Goal: Task Accomplishment & Management: Complete application form

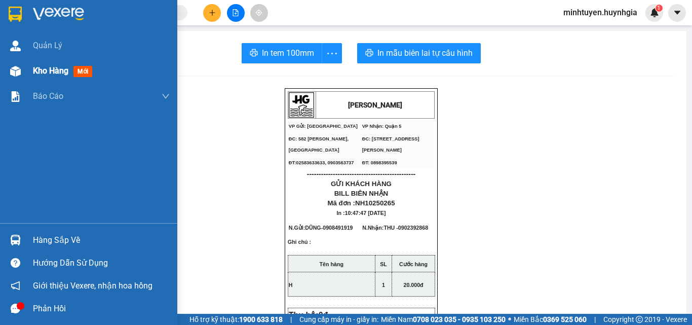
click at [42, 66] on span "Kho hàng" at bounding box center [50, 71] width 35 height 10
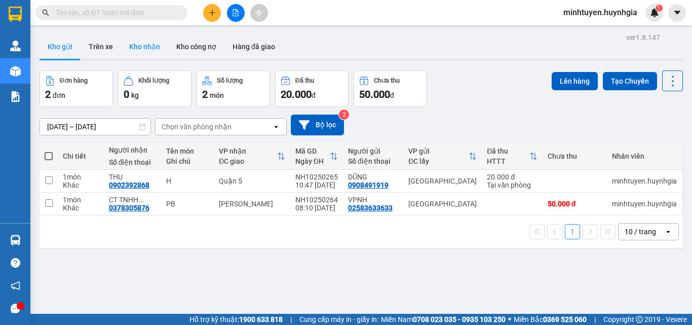
click at [148, 50] on button "Kho nhận" at bounding box center [144, 46] width 47 height 24
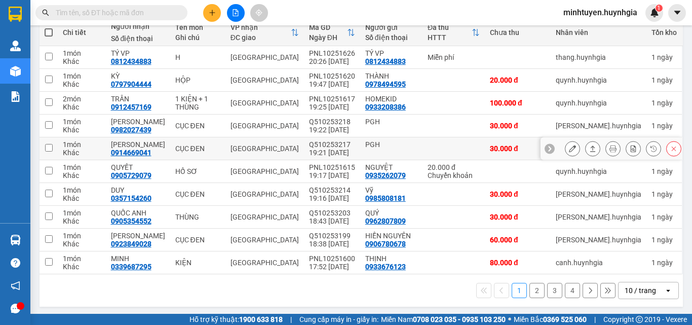
scroll to position [126, 0]
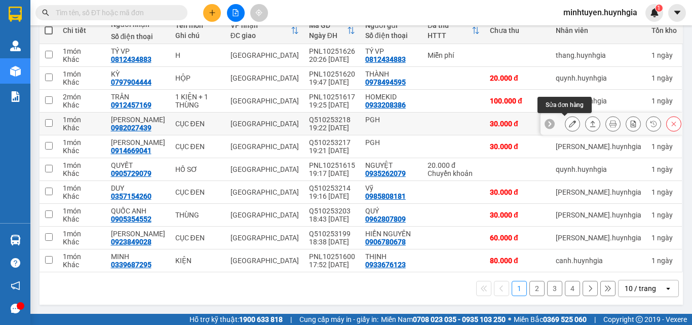
click at [570, 123] on button at bounding box center [572, 124] width 14 height 18
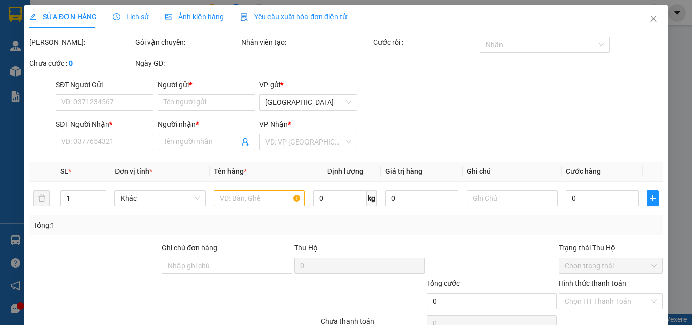
type input "PGH"
type input "0982027439"
type input "[PERSON_NAME]"
type input "30.000"
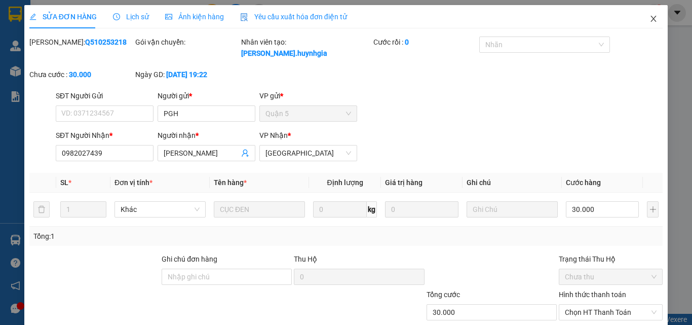
click at [647, 23] on span "Close" at bounding box center [653, 19] width 28 height 28
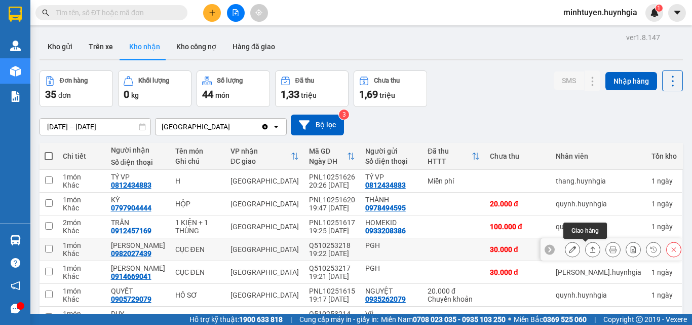
click at [589, 249] on icon at bounding box center [592, 249] width 7 height 7
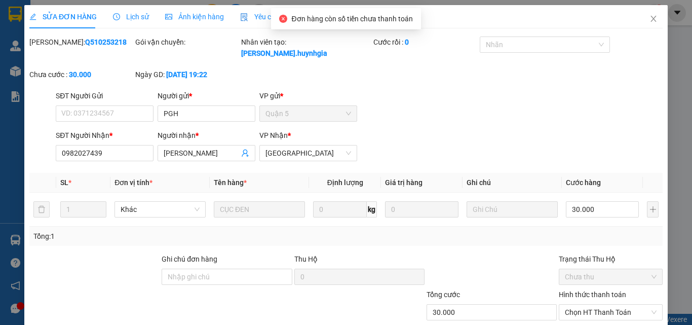
type input "PGH"
type input "0982027439"
type input "[PERSON_NAME]"
type input "30.000"
click at [590, 305] on span "Chọn HT Thanh Toán" at bounding box center [611, 312] width 92 height 15
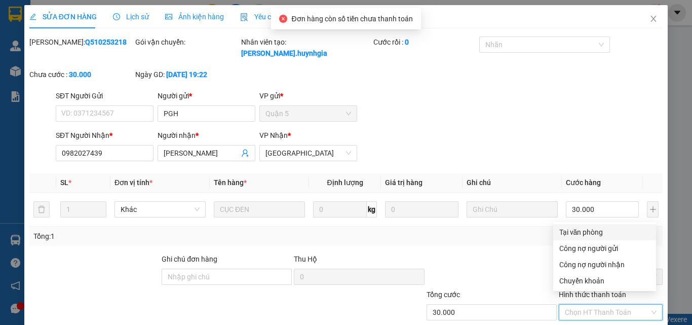
click at [587, 235] on div "Tại văn phòng" at bounding box center [604, 231] width 91 height 11
type input "0"
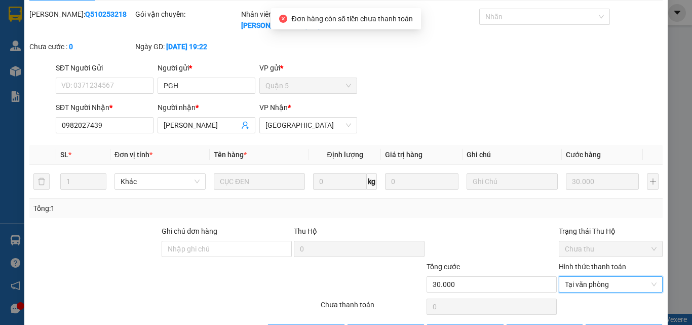
scroll to position [52, 0]
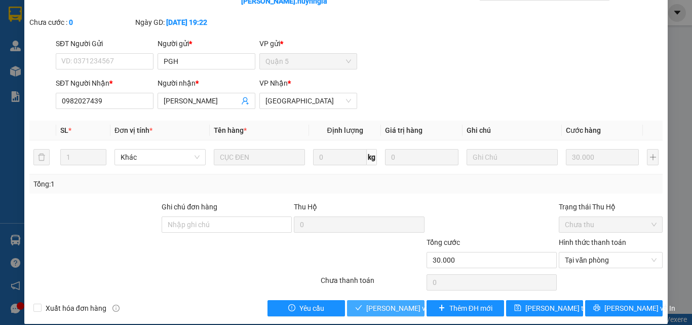
click at [388, 302] on span "[PERSON_NAME] và Giao hàng" at bounding box center [414, 307] width 97 height 11
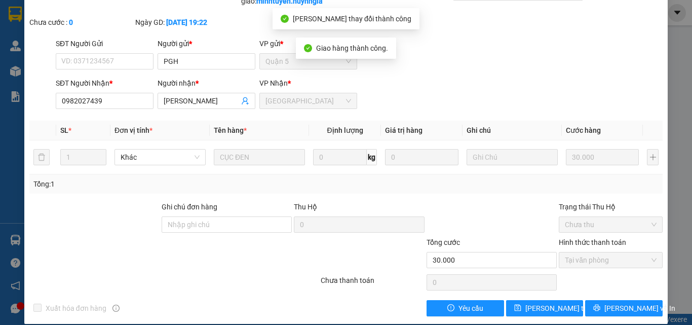
scroll to position [0, 0]
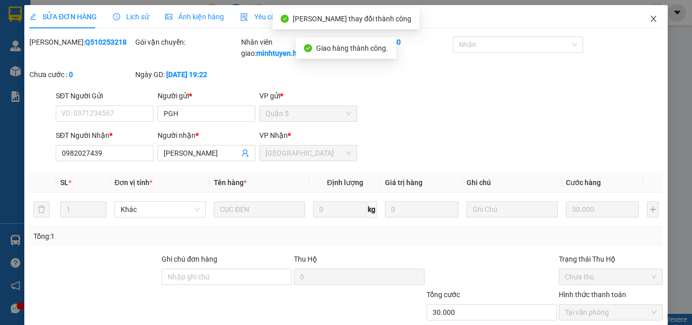
click at [650, 19] on icon "close" at bounding box center [654, 19] width 8 height 8
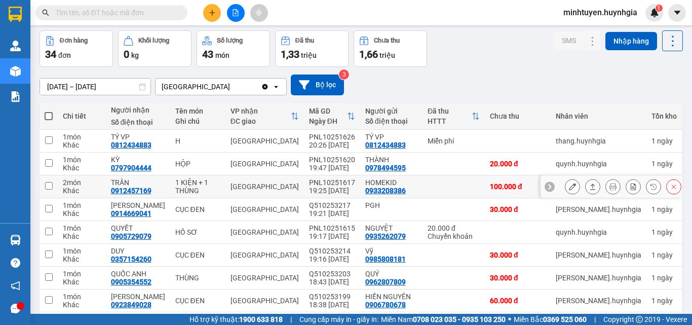
scroll to position [101, 0]
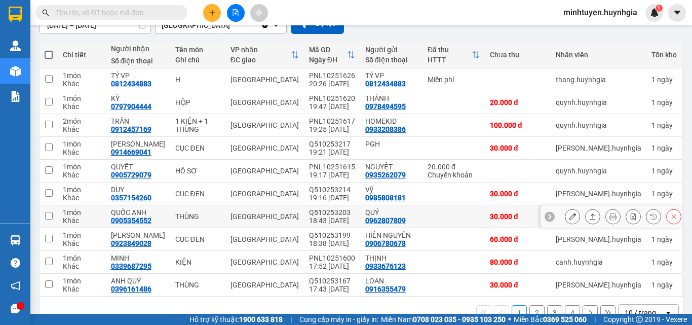
click at [589, 215] on icon at bounding box center [592, 216] width 7 height 7
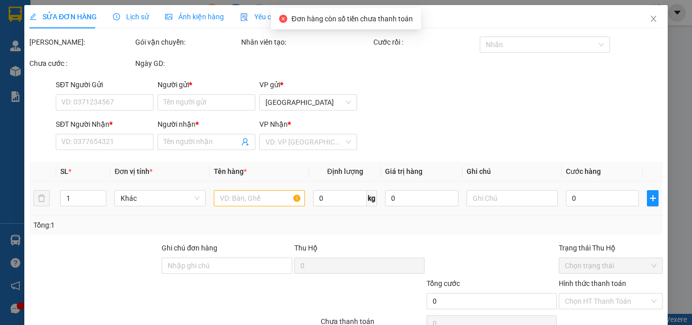
type input "0962807809"
type input "QUÝ"
type input "0905354552"
type input "QUỐC ANH"
type input "30.000"
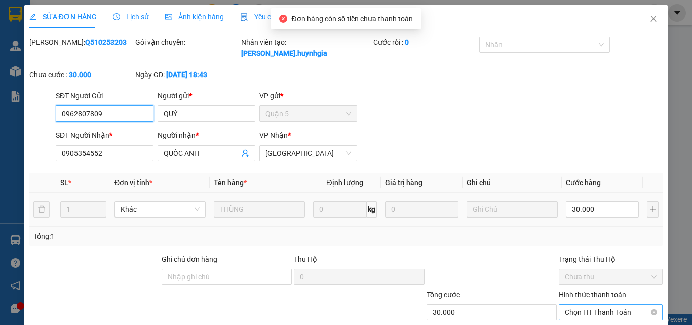
click at [614, 305] on span "Chọn HT Thanh Toán" at bounding box center [611, 312] width 92 height 15
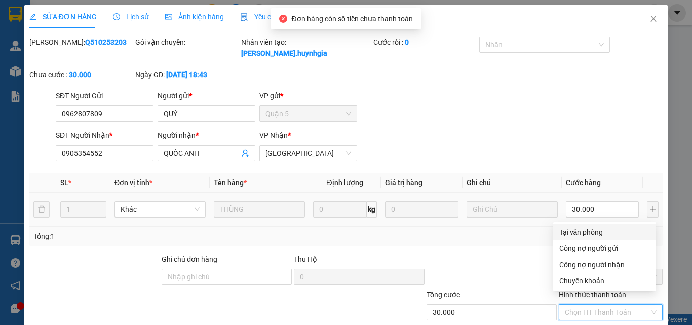
click at [599, 231] on div "Tại văn phòng" at bounding box center [604, 231] width 91 height 11
type input "0"
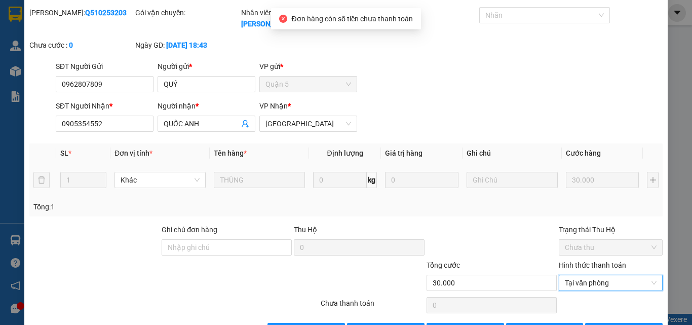
scroll to position [52, 0]
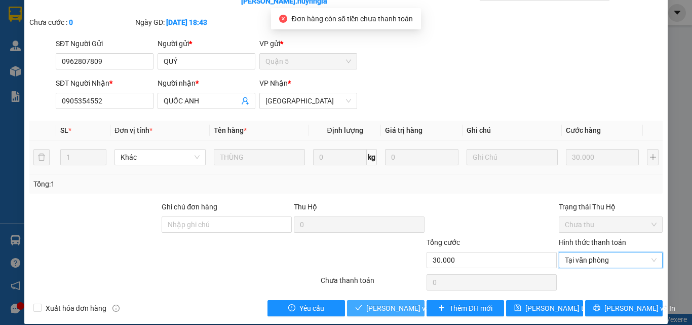
click at [408, 302] on span "[PERSON_NAME] và Giao hàng" at bounding box center [414, 307] width 97 height 11
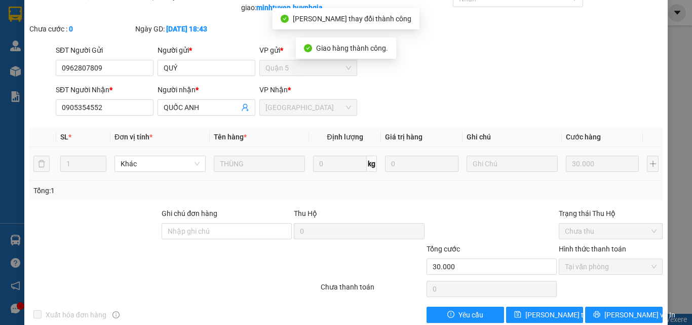
scroll to position [2, 0]
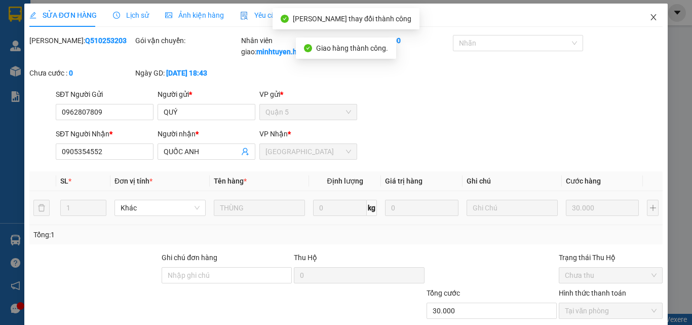
click at [650, 16] on icon "close" at bounding box center [654, 17] width 8 height 8
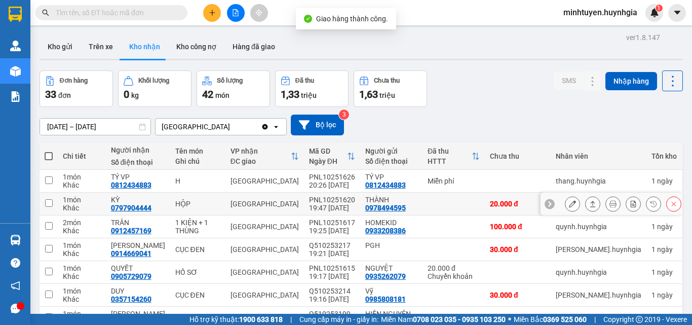
scroll to position [51, 0]
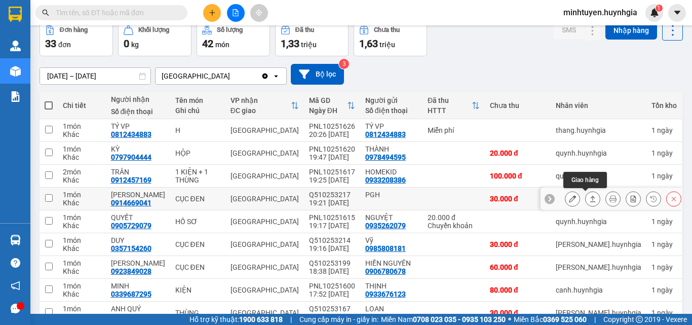
click at [590, 196] on button at bounding box center [593, 199] width 14 height 18
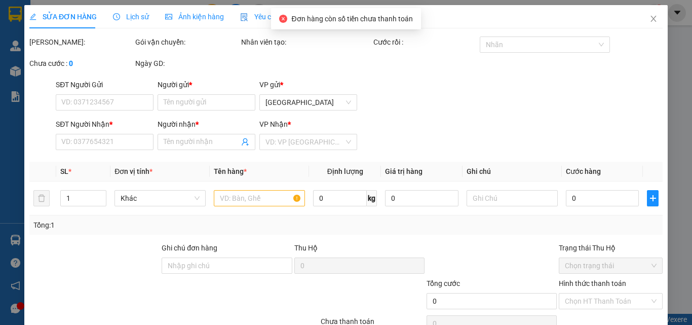
type input "PGH"
type input "0914669041"
type input "[PERSON_NAME]"
type input "30.000"
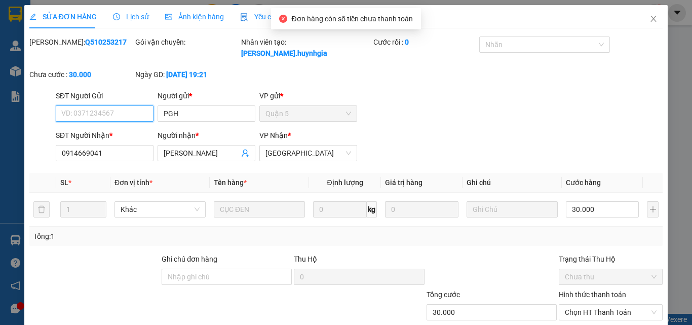
scroll to position [51, 0]
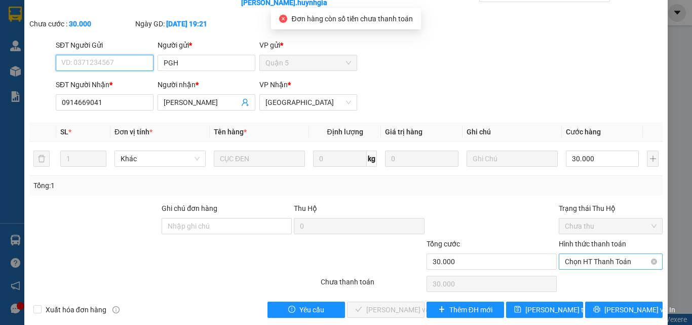
click at [590, 254] on span "Chọn HT Thanh Toán" at bounding box center [611, 261] width 92 height 15
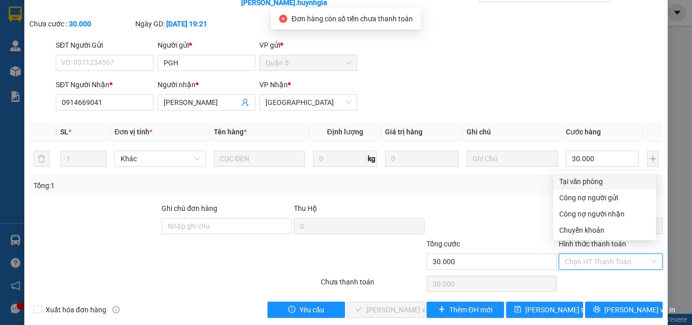
click at [583, 184] on div "Tại văn phòng" at bounding box center [604, 181] width 91 height 11
type input "0"
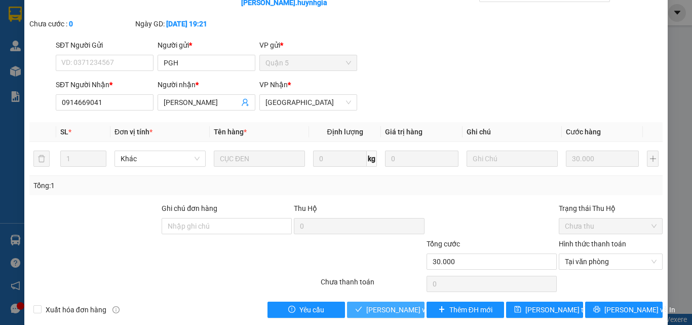
click at [377, 304] on span "[PERSON_NAME] và Giao hàng" at bounding box center [414, 309] width 97 height 11
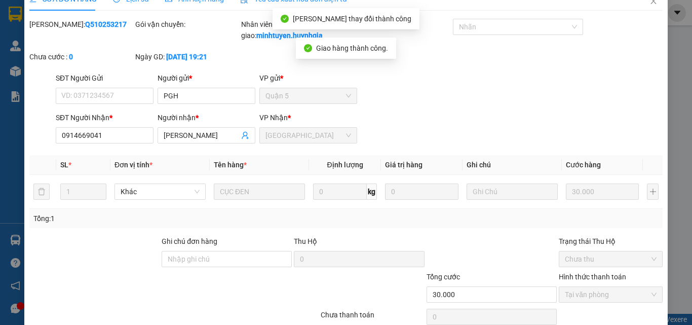
scroll to position [0, 0]
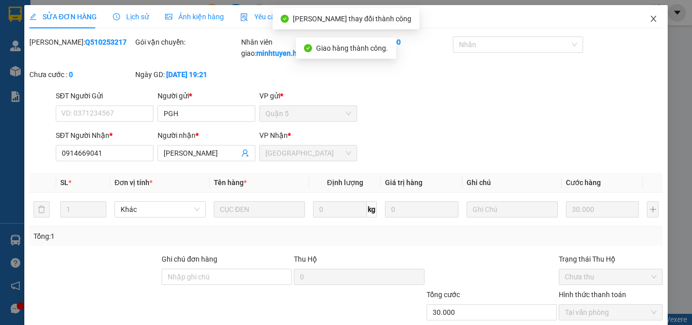
click at [650, 19] on icon "close" at bounding box center [654, 19] width 8 height 8
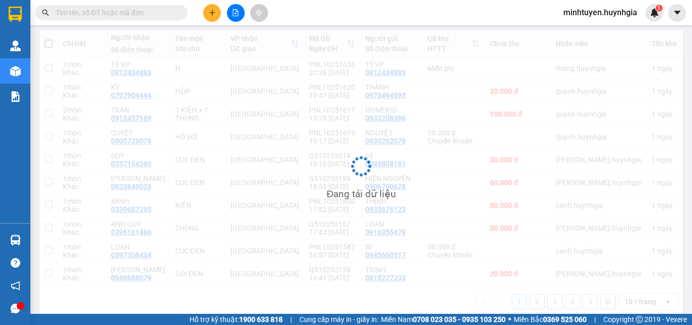
scroll to position [124, 0]
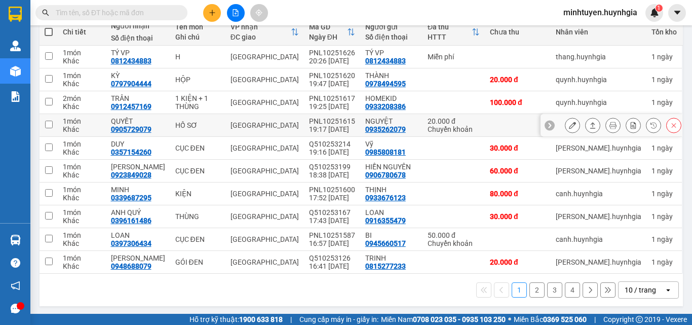
click at [586, 123] on button at bounding box center [593, 126] width 14 height 18
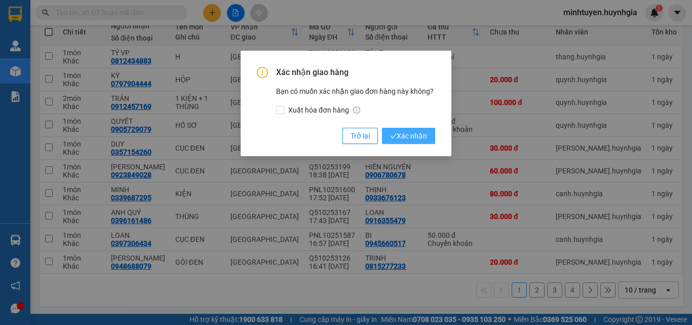
click at [424, 137] on span "Xác nhận" at bounding box center [408, 135] width 37 height 11
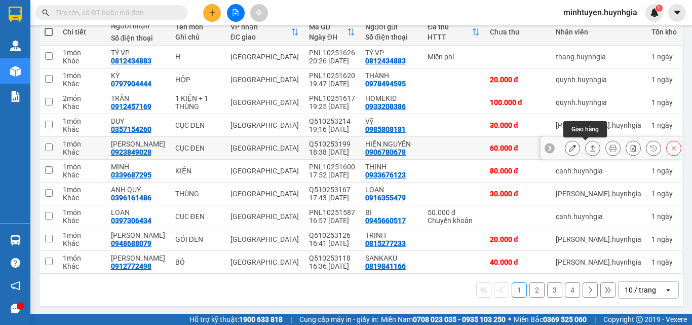
click at [590, 148] on icon at bounding box center [593, 148] width 6 height 6
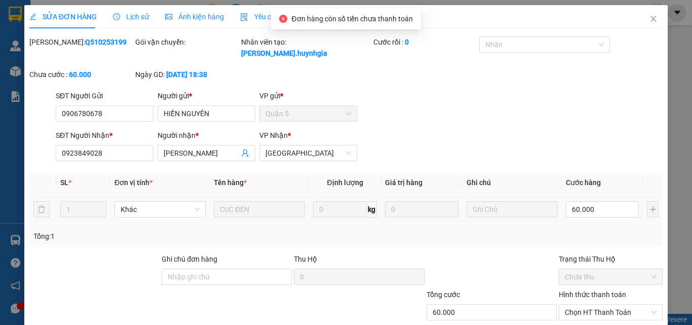
type input "0906780678"
type input "HIỀN NGUYÊN"
type input "0923849028"
type input "[PERSON_NAME]"
type input "60.000"
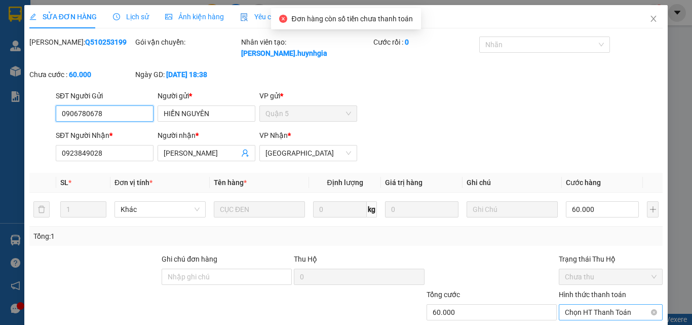
click at [581, 305] on span "Chọn HT Thanh Toán" at bounding box center [611, 312] width 92 height 15
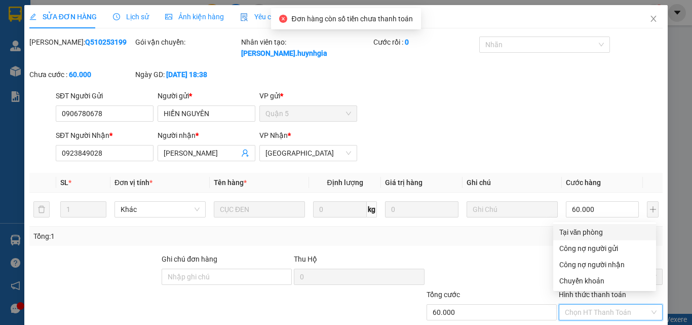
click at [586, 233] on div "Tại văn phòng" at bounding box center [604, 231] width 91 height 11
type input "0"
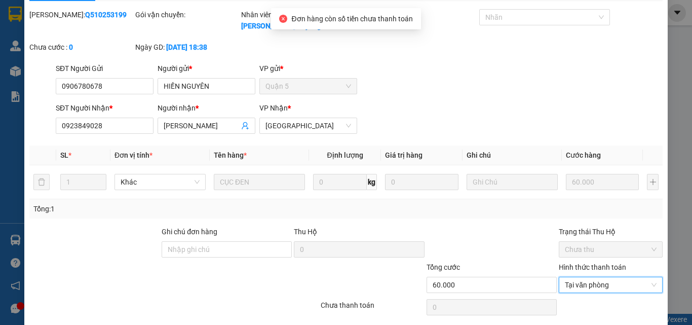
scroll to position [52, 0]
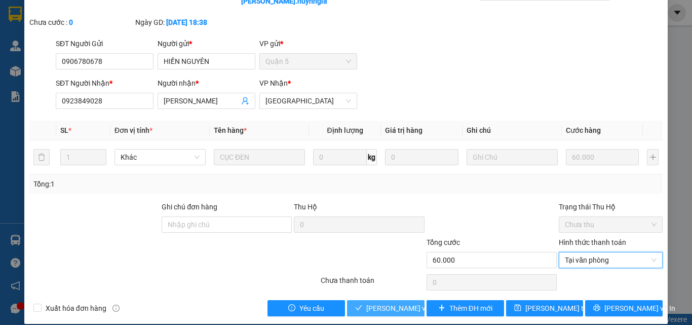
click at [402, 302] on span "[PERSON_NAME] và Giao hàng" at bounding box center [414, 307] width 97 height 11
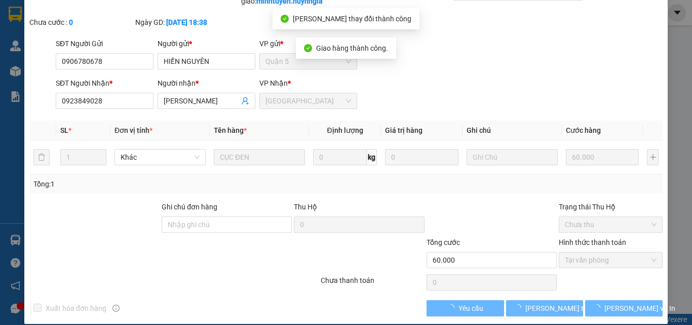
scroll to position [0, 0]
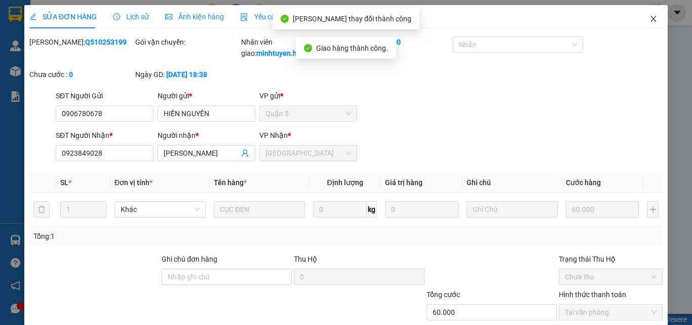
click at [650, 16] on icon "close" at bounding box center [654, 19] width 8 height 8
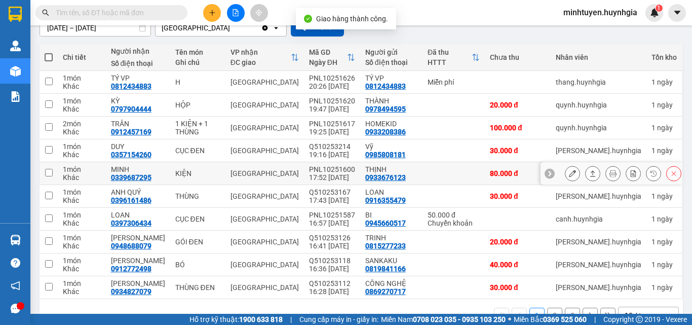
scroll to position [101, 0]
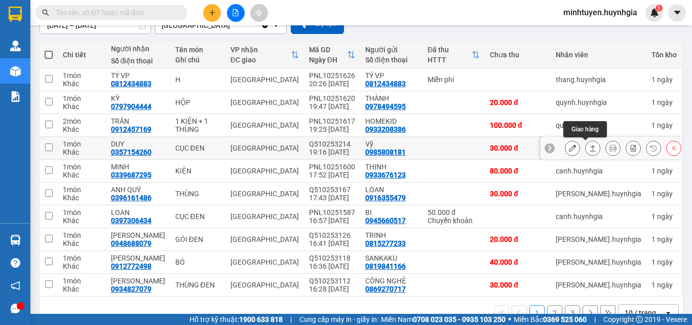
click at [586, 146] on button at bounding box center [593, 148] width 14 height 18
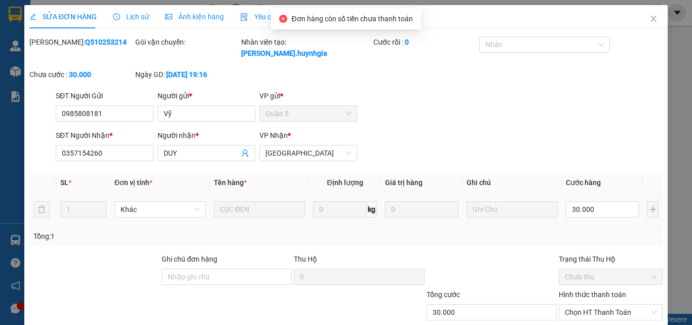
type input "0985808181"
type input "Vỹ"
type input "0357154260"
type input "DUY"
type input "30.000"
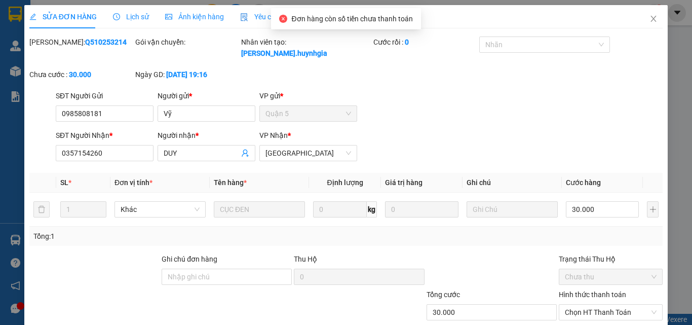
click at [600, 305] on span "Chọn HT Thanh Toán" at bounding box center [611, 312] width 92 height 15
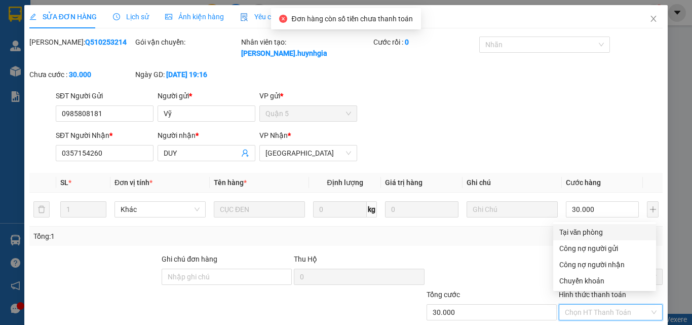
click at [580, 228] on div "Tại văn phòng" at bounding box center [604, 231] width 91 height 11
type input "0"
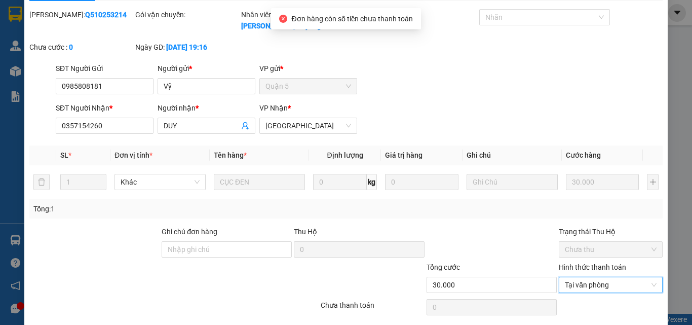
scroll to position [52, 0]
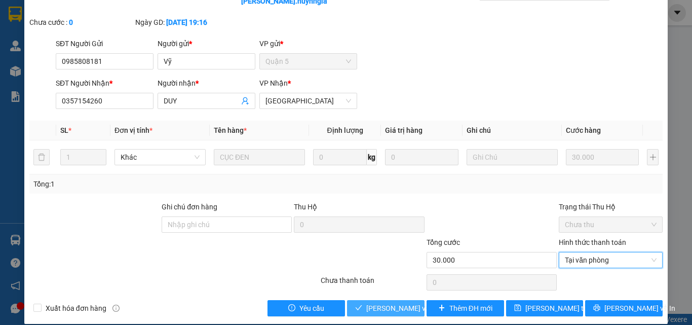
click at [383, 302] on span "[PERSON_NAME] và Giao hàng" at bounding box center [414, 307] width 97 height 11
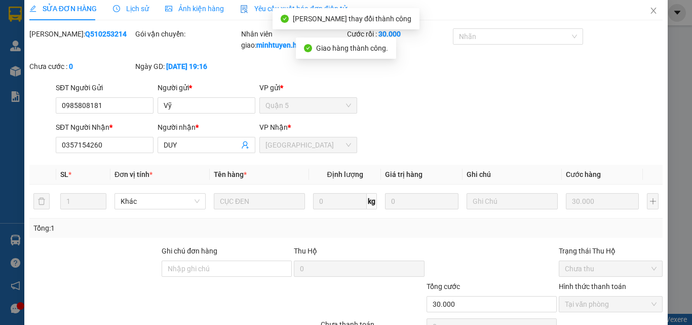
scroll to position [0, 0]
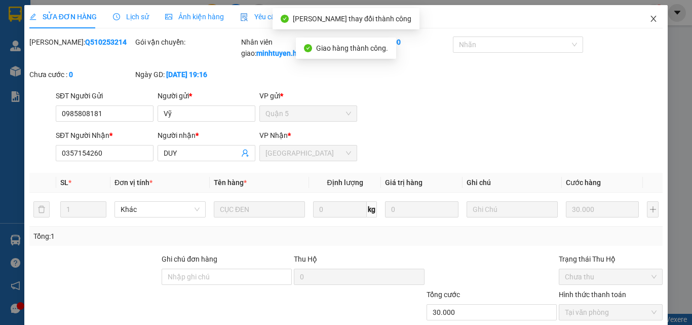
click at [651, 18] on icon "close" at bounding box center [654, 19] width 6 height 6
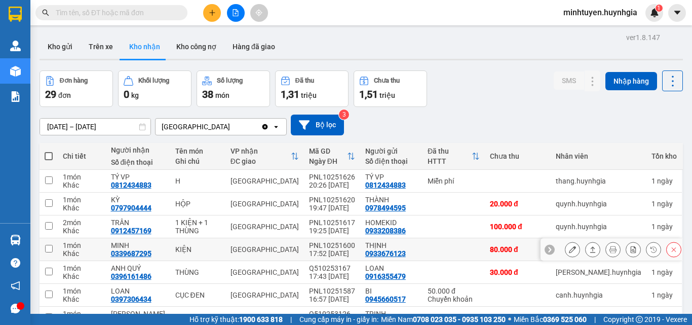
scroll to position [101, 0]
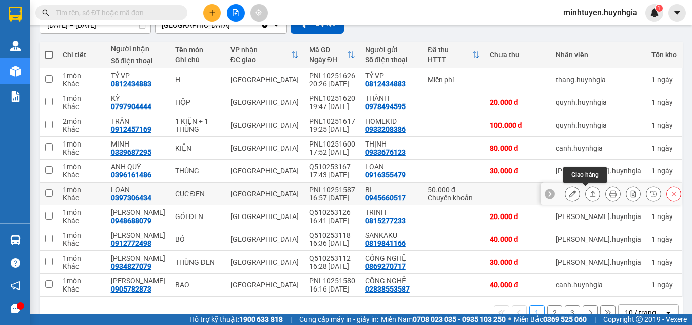
click at [586, 193] on button at bounding box center [593, 194] width 14 height 18
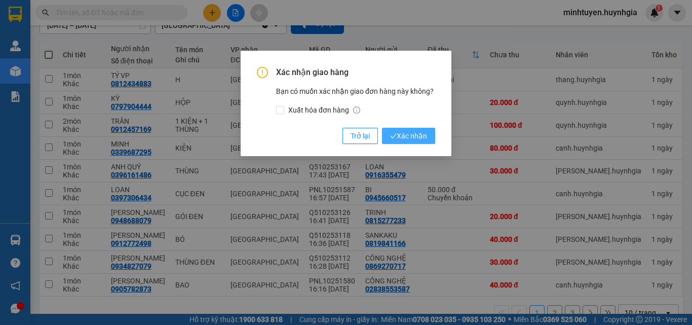
click at [420, 138] on span "Xác nhận" at bounding box center [408, 135] width 37 height 11
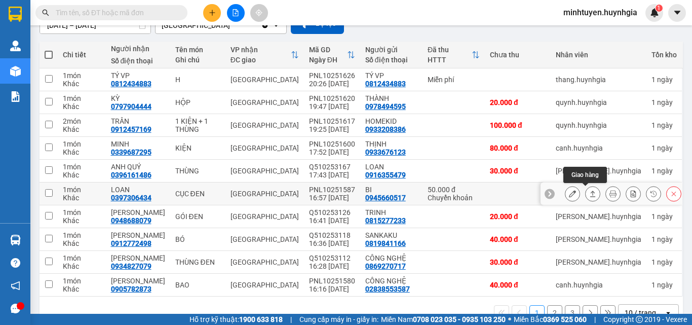
click at [589, 193] on icon at bounding box center [592, 193] width 7 height 7
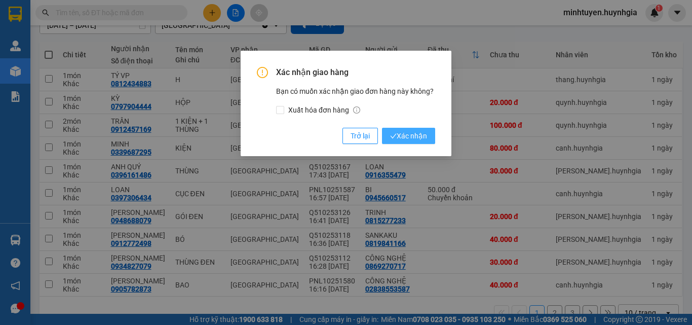
click at [415, 140] on span "Xác nhận" at bounding box center [408, 135] width 37 height 11
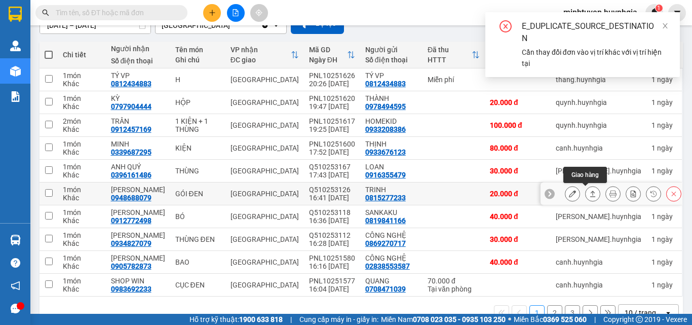
click at [589, 194] on icon at bounding box center [592, 193] width 7 height 7
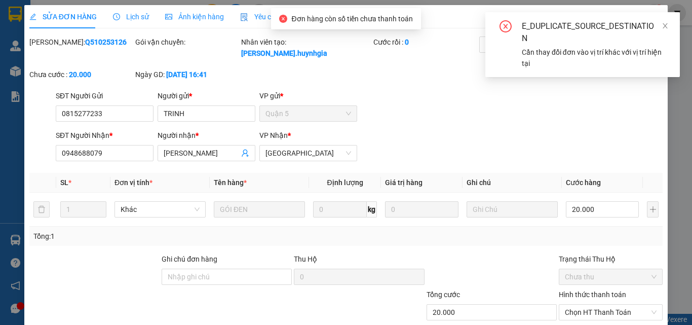
type input "0815277233"
type input "TRINH"
type input "0948688079"
type input "[PERSON_NAME]"
type input "20.000"
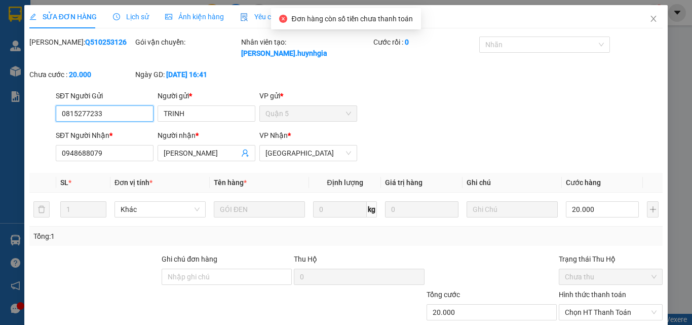
drag, startPoint x: 580, startPoint y: 302, endPoint x: 584, endPoint y: 291, distance: 11.2
click at [580, 305] on span "Chọn HT Thanh Toán" at bounding box center [611, 312] width 92 height 15
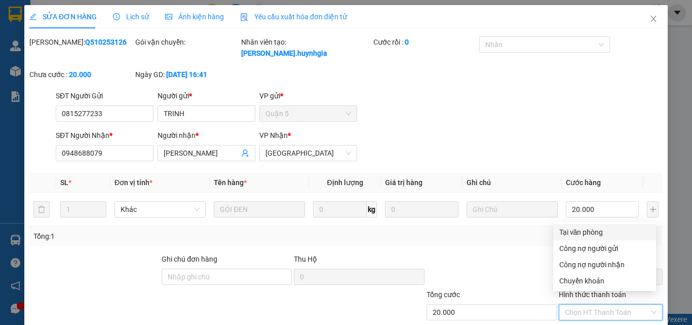
click at [585, 238] on div "Tại văn phòng" at bounding box center [604, 232] width 103 height 16
type input "0"
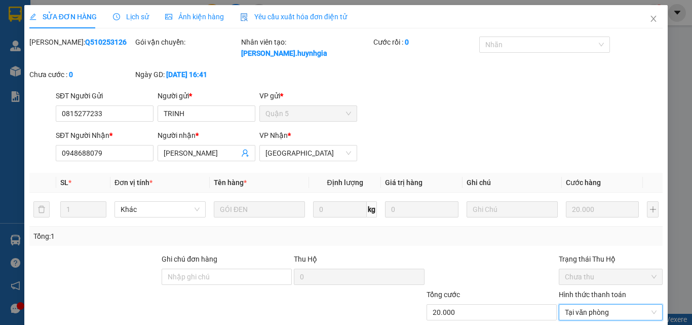
scroll to position [52, 0]
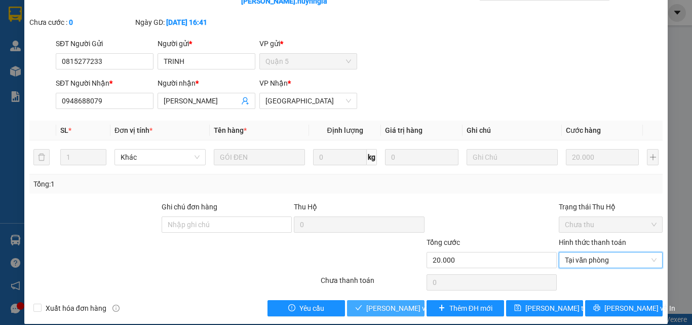
click at [380, 302] on span "[PERSON_NAME] và Giao hàng" at bounding box center [414, 307] width 97 height 11
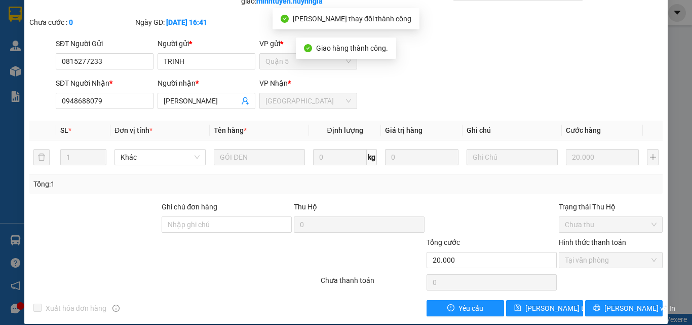
scroll to position [0, 0]
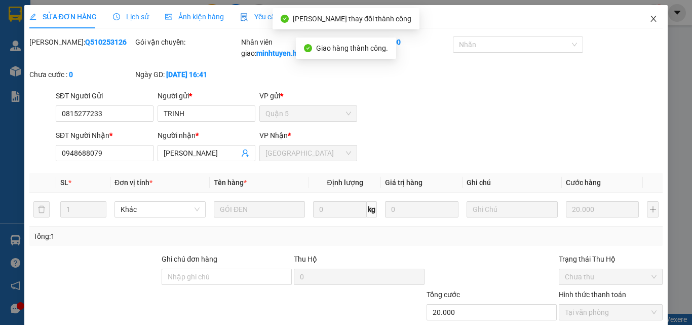
click at [651, 20] on icon "close" at bounding box center [654, 19] width 6 height 6
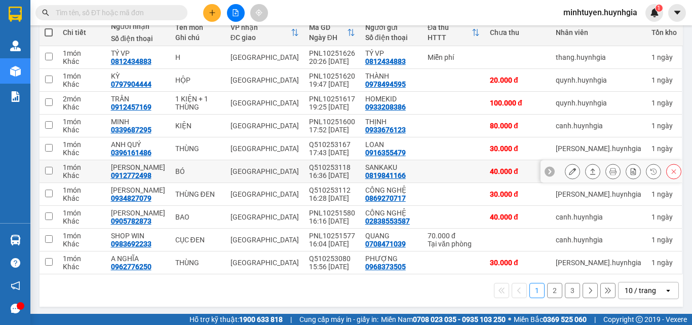
scroll to position [126, 0]
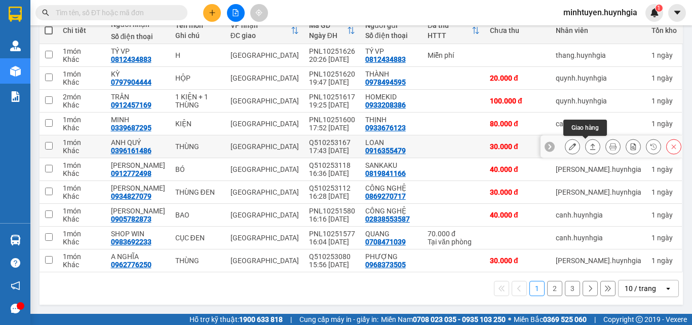
click at [589, 143] on icon at bounding box center [592, 146] width 7 height 7
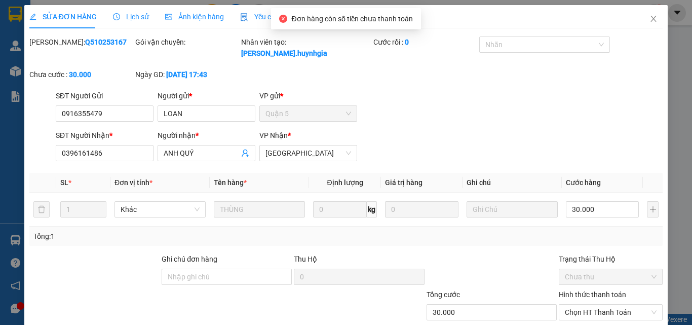
type input "0916355479"
type input "LOAN"
type input "0396161486"
type input "ANH QUÝ"
type input "30.000"
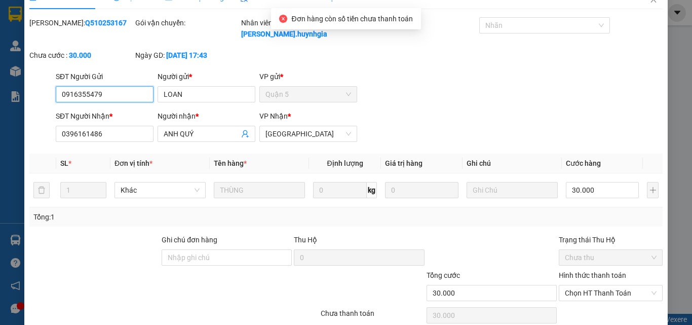
scroll to position [47, 0]
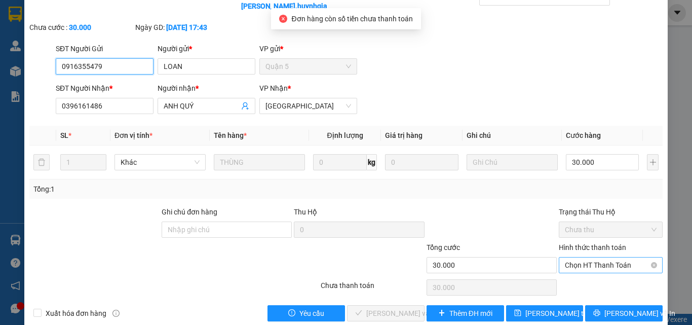
click at [588, 257] on span "Chọn HT Thanh Toán" at bounding box center [611, 264] width 92 height 15
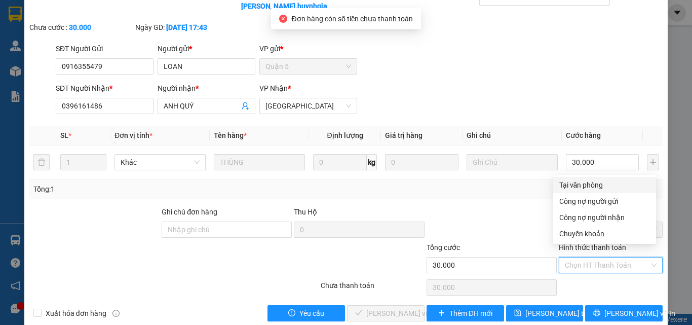
click at [593, 183] on div "Tại văn phòng" at bounding box center [604, 184] width 91 height 11
type input "0"
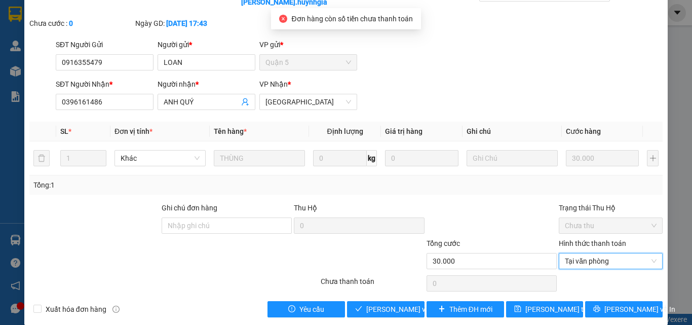
scroll to position [52, 0]
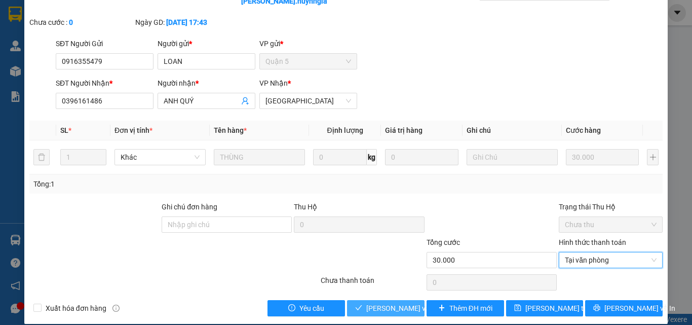
click at [397, 302] on span "[PERSON_NAME] và Giao hàng" at bounding box center [414, 307] width 97 height 11
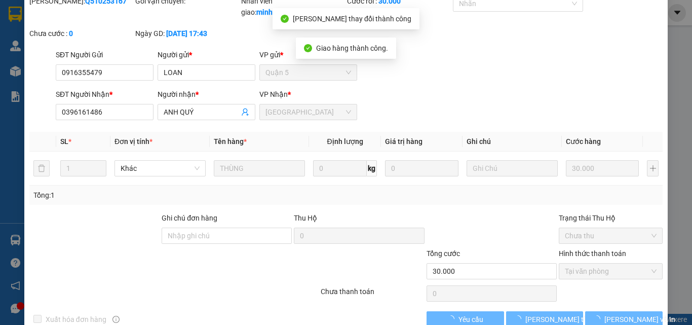
scroll to position [0, 0]
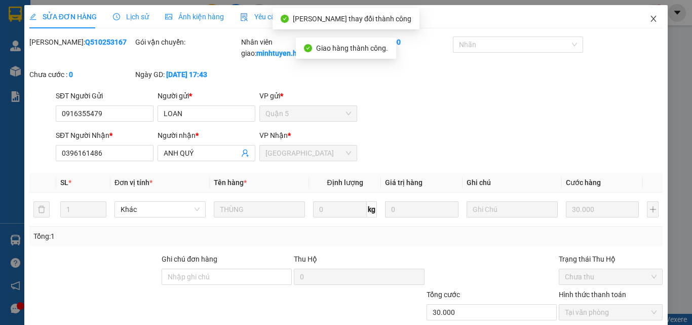
click at [641, 22] on span "Close" at bounding box center [653, 19] width 28 height 28
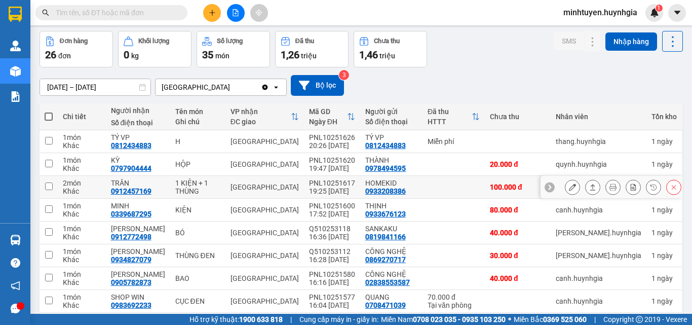
scroll to position [51, 0]
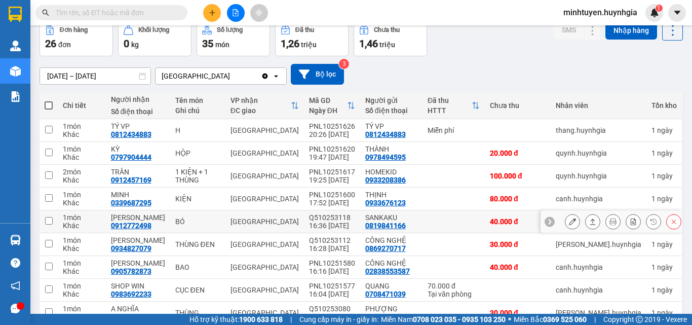
click at [586, 221] on button at bounding box center [593, 222] width 14 height 18
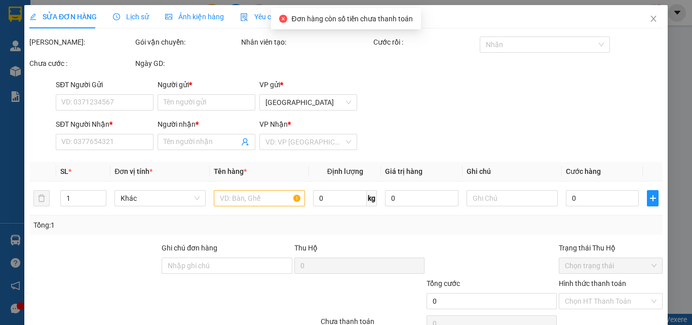
type input "0819841166"
type input "SANKAKU"
type input "0912772498"
type input "[PERSON_NAME]"
type input "40.000"
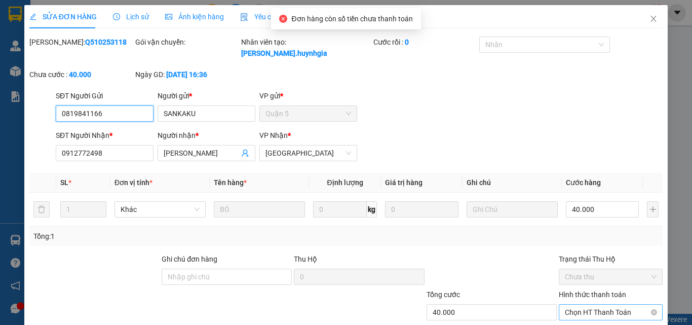
click at [584, 305] on span "Chọn HT Thanh Toán" at bounding box center [611, 312] width 92 height 15
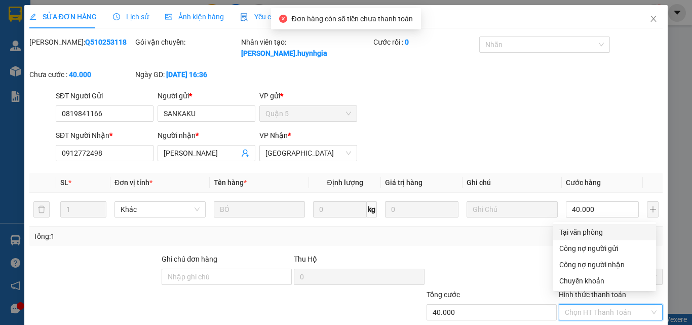
click at [562, 231] on div "Tại văn phòng" at bounding box center [604, 231] width 91 height 11
type input "0"
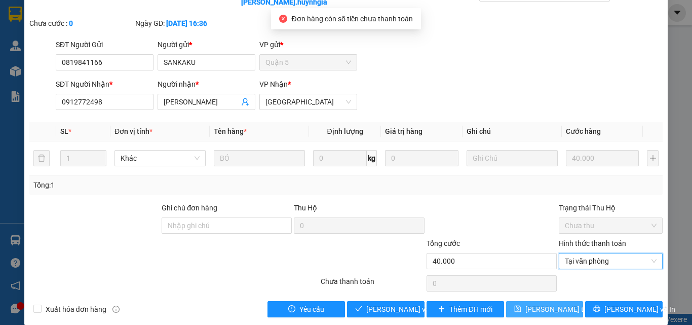
scroll to position [52, 0]
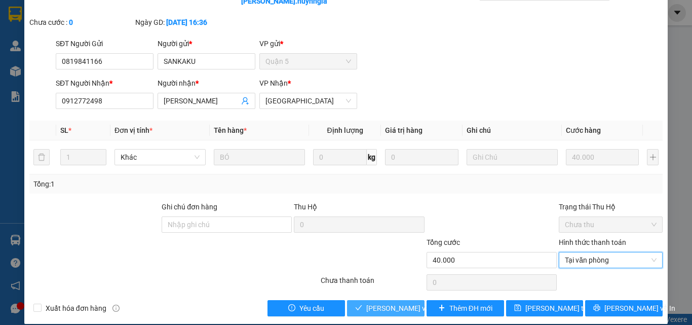
click at [397, 302] on span "[PERSON_NAME] và Giao hàng" at bounding box center [414, 307] width 97 height 11
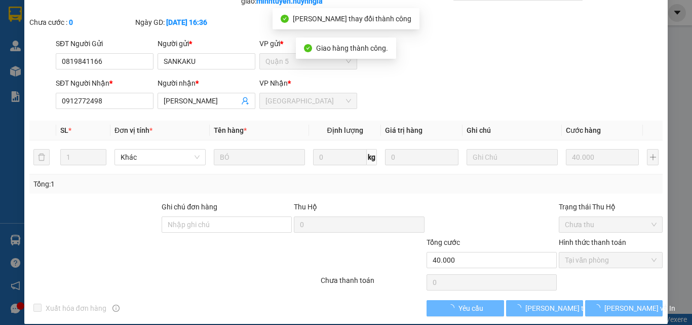
scroll to position [0, 0]
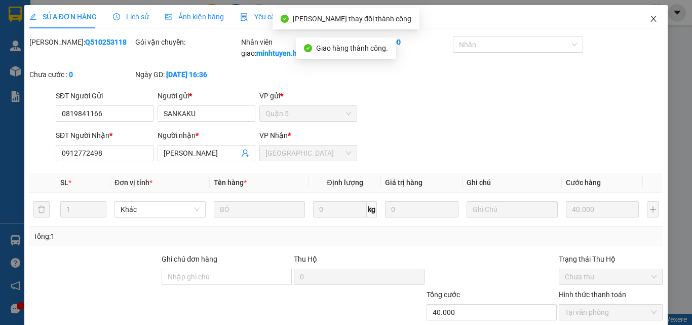
click at [647, 24] on span "Close" at bounding box center [653, 19] width 28 height 28
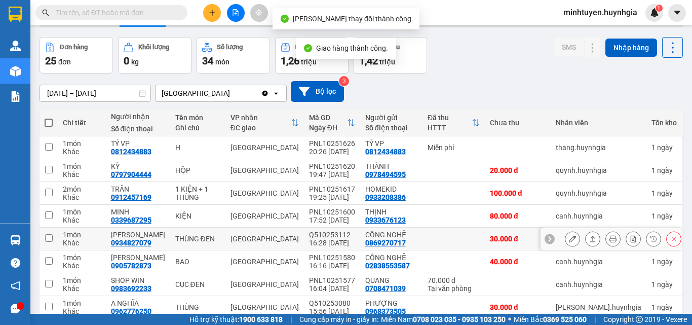
scroll to position [126, 0]
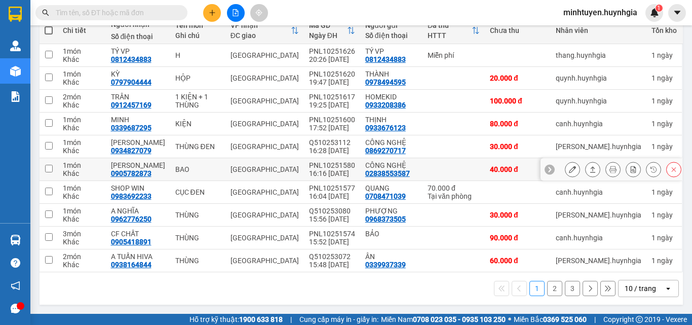
click at [586, 167] on button at bounding box center [593, 170] width 14 height 18
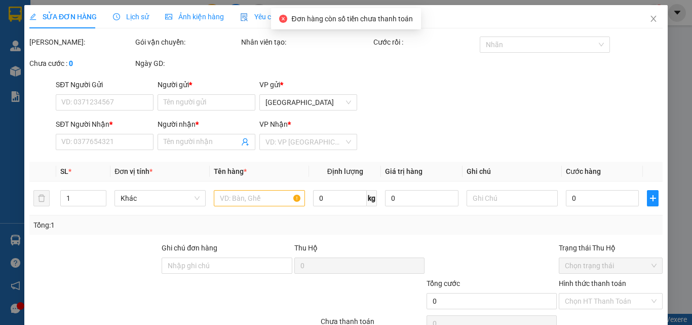
type input "02838553587"
type input "CÔNG NGHỆ"
type input "0905782873"
type input "[PERSON_NAME]"
type input "40.000"
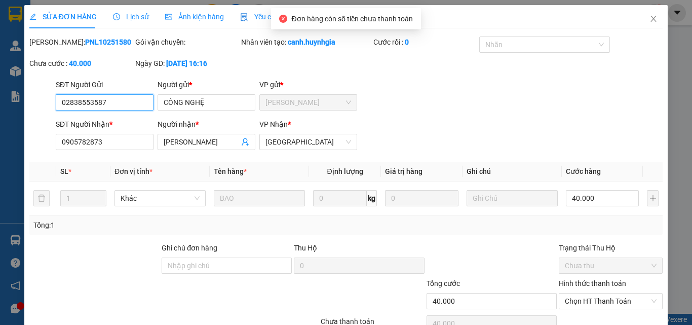
click at [580, 264] on span "Chưa thu" at bounding box center [611, 265] width 92 height 15
click at [585, 312] on div "Hình thức thanh toán Chọn HT Thanh Toán" at bounding box center [611, 295] width 104 height 35
click at [586, 301] on span "Chọn HT Thanh Toán" at bounding box center [611, 300] width 92 height 15
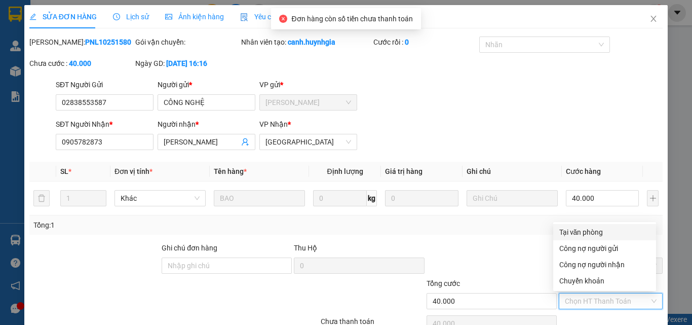
click at [584, 226] on div "Tại văn phòng" at bounding box center [604, 231] width 91 height 11
type input "0"
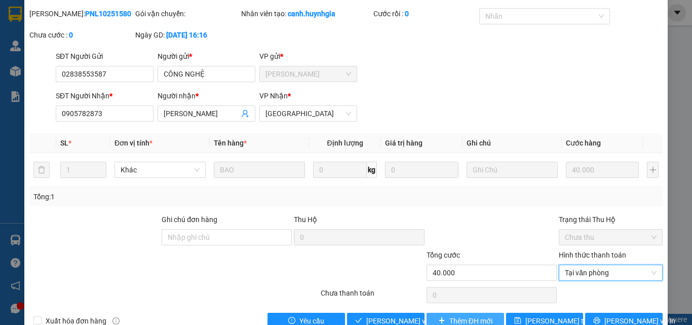
scroll to position [52, 0]
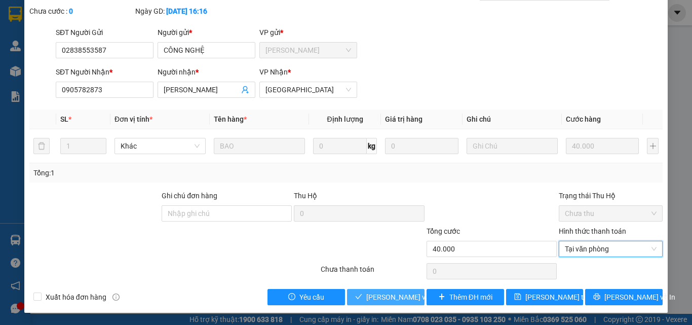
drag, startPoint x: 368, startPoint y: 310, endPoint x: 380, endPoint y: 300, distance: 14.7
click at [368, 309] on div "SỬA ĐƠN HÀNG Lịch sử Ảnh kiện hàng Yêu cầu xuất hóa đơn điện tử Total Paid Fee …" at bounding box center [346, 133] width 644 height 360
click at [380, 300] on span "[PERSON_NAME] và Giao hàng" at bounding box center [414, 296] width 97 height 11
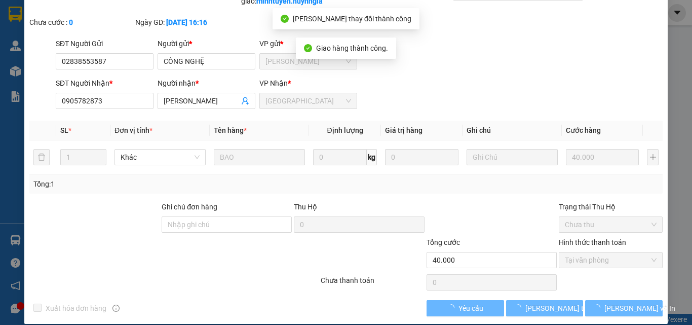
scroll to position [0, 0]
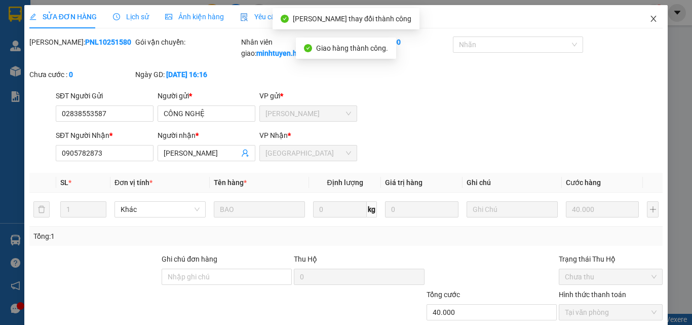
click at [650, 20] on icon "close" at bounding box center [654, 19] width 8 height 8
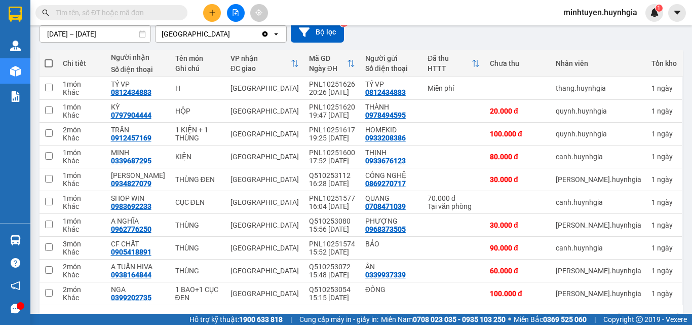
scroll to position [101, 0]
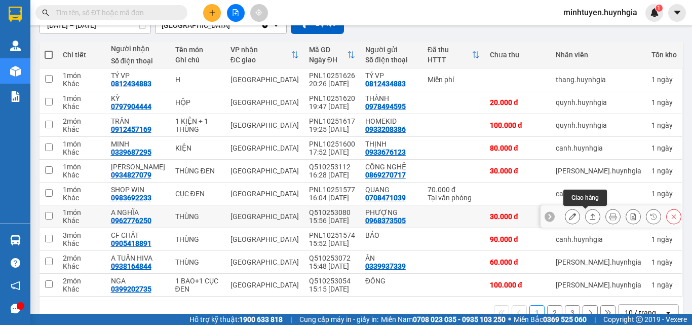
click at [586, 216] on button at bounding box center [593, 217] width 14 height 18
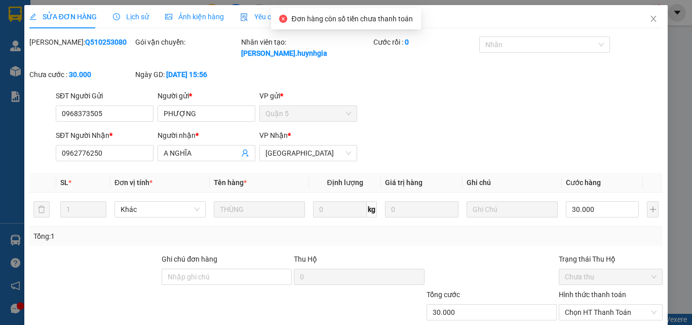
type input "0968373505"
type input "PHƯỢNG"
type input "0962776250"
type input "A NGHĨA"
type input "30.000"
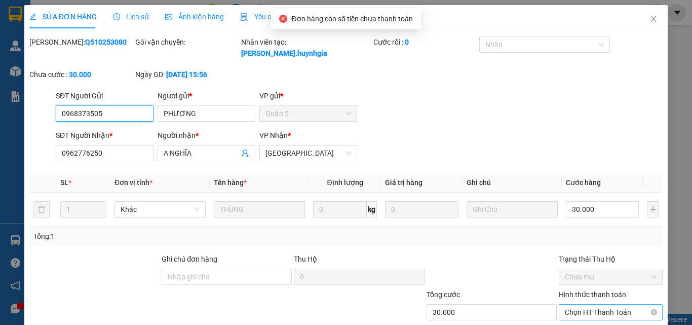
scroll to position [47, 0]
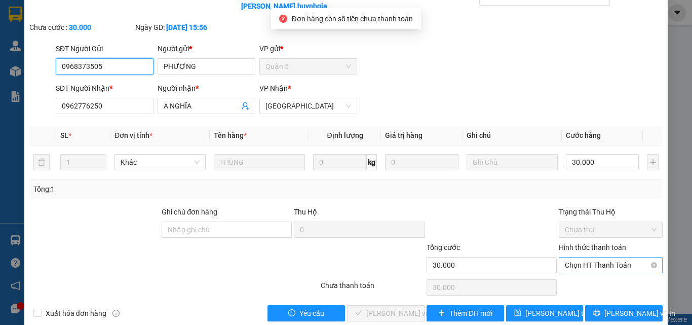
click at [586, 257] on span "Chọn HT Thanh Toán" at bounding box center [611, 264] width 92 height 15
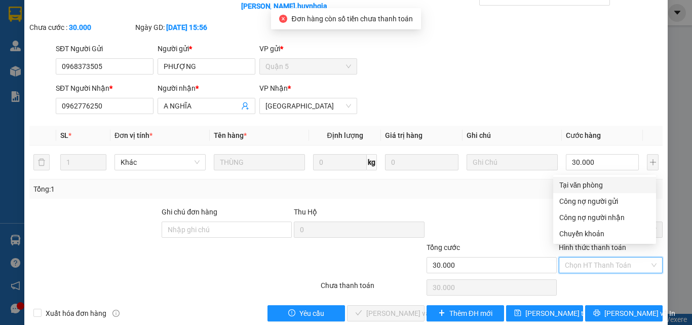
click at [587, 188] on div "Tại văn phòng" at bounding box center [604, 184] width 91 height 11
type input "0"
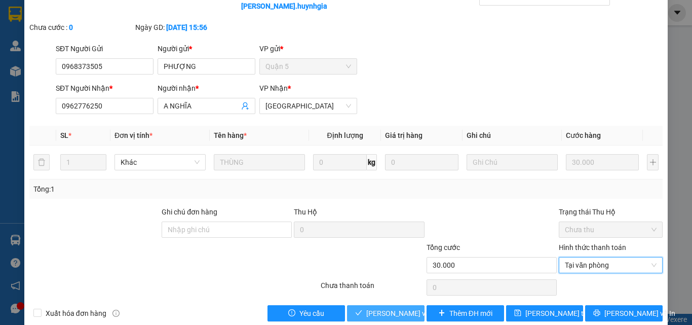
click at [382, 308] on span "[PERSON_NAME] và Giao hàng" at bounding box center [414, 313] width 97 height 11
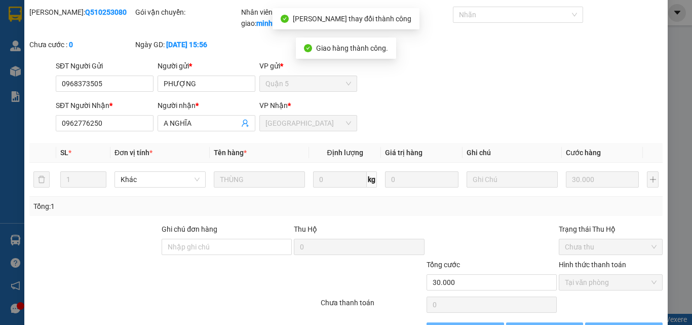
scroll to position [0, 0]
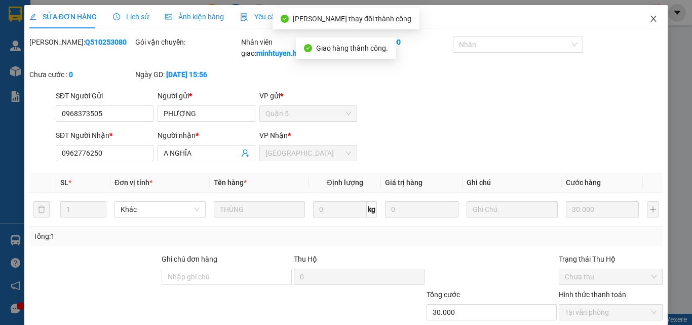
click at [650, 20] on icon "close" at bounding box center [654, 19] width 8 height 8
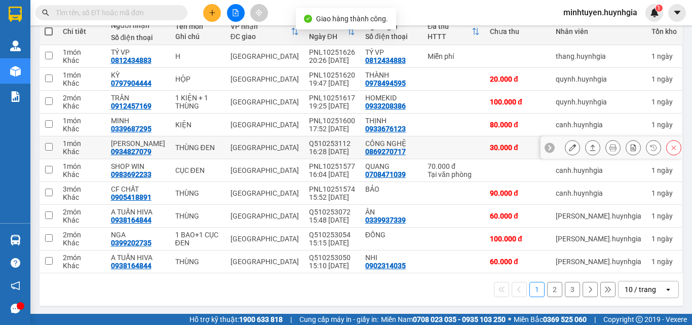
scroll to position [126, 0]
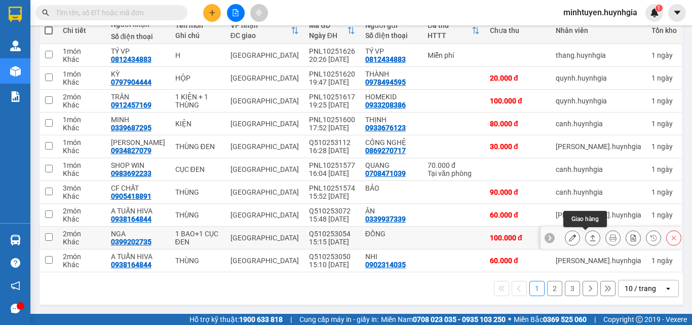
click at [589, 236] on icon at bounding box center [592, 237] width 7 height 7
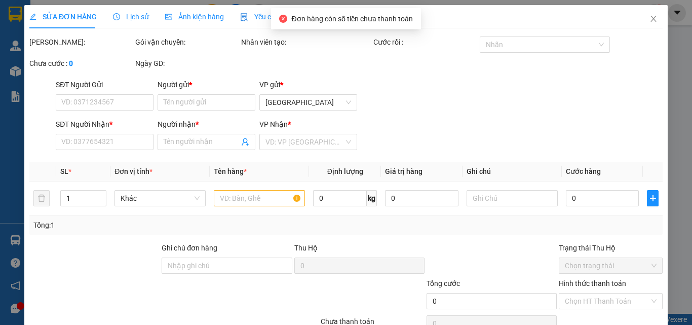
type input "ĐỒNG"
type input "0399202735"
type input "NGA"
type input "100.000"
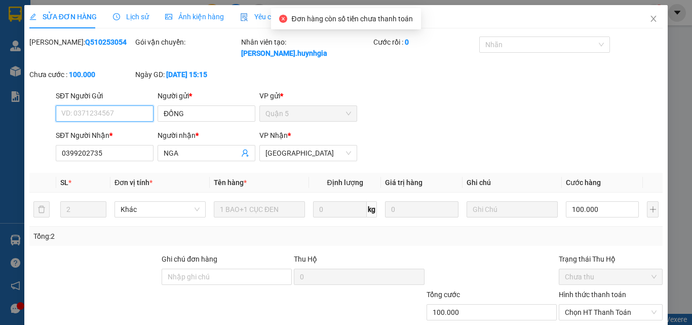
scroll to position [51, 0]
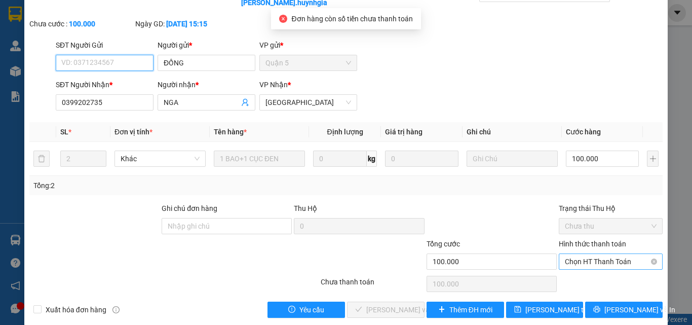
click at [581, 254] on span "Chọn HT Thanh Toán" at bounding box center [611, 261] width 92 height 15
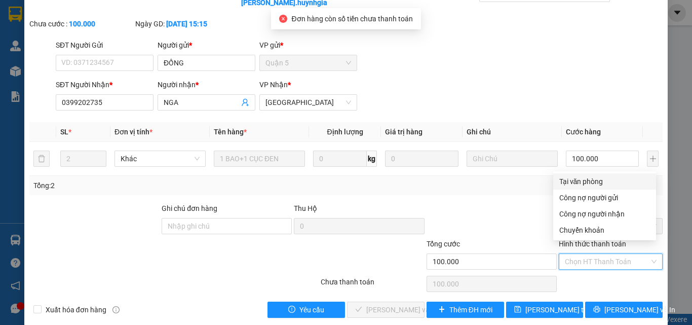
click at [576, 181] on div "Tại văn phòng" at bounding box center [604, 181] width 91 height 11
type input "0"
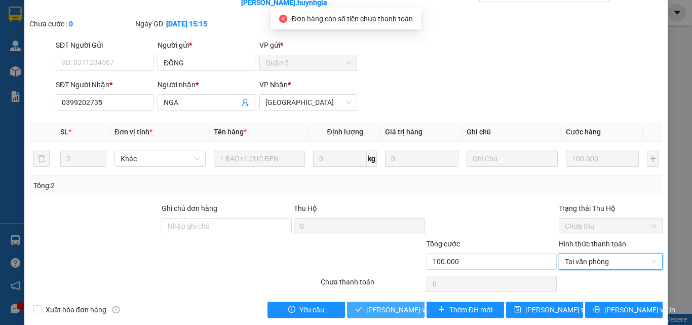
click at [368, 304] on span "[PERSON_NAME] và Giao hàng" at bounding box center [414, 309] width 97 height 11
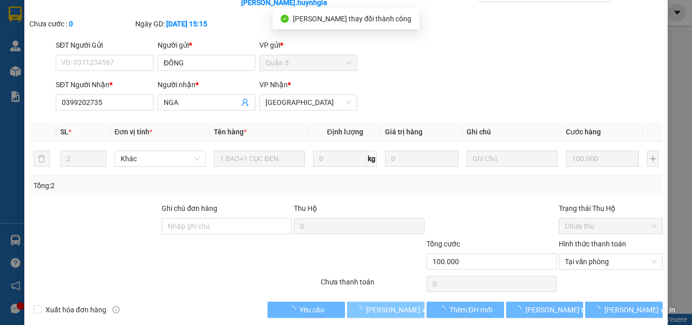
scroll to position [0, 0]
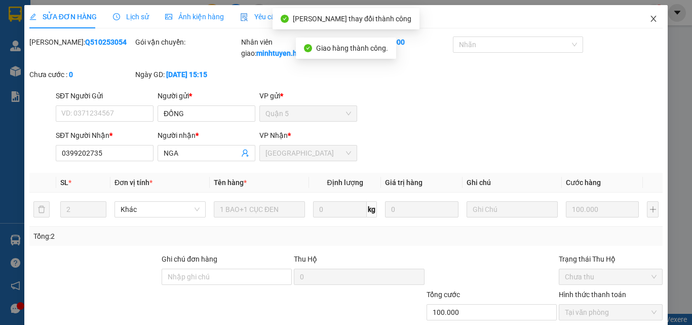
click at [650, 19] on icon "close" at bounding box center [654, 19] width 8 height 8
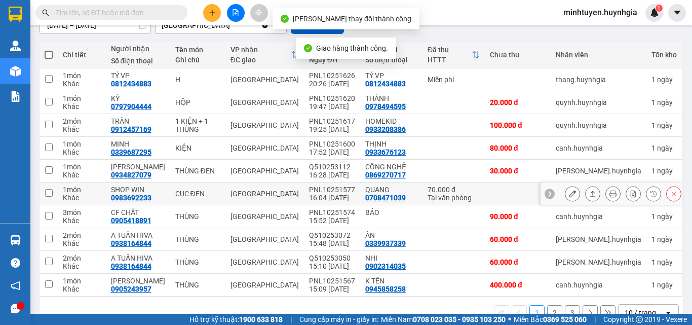
scroll to position [126, 0]
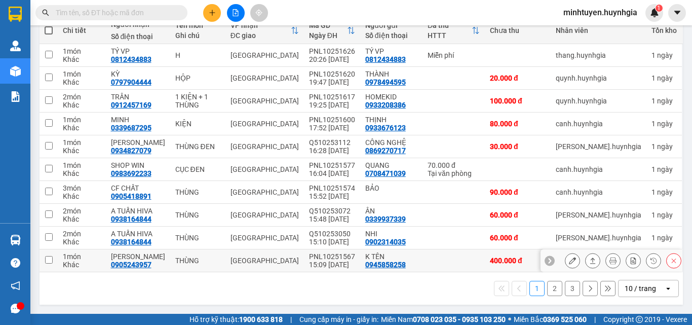
click at [593, 261] on div at bounding box center [623, 260] width 117 height 15
click at [590, 259] on icon at bounding box center [593, 260] width 6 height 6
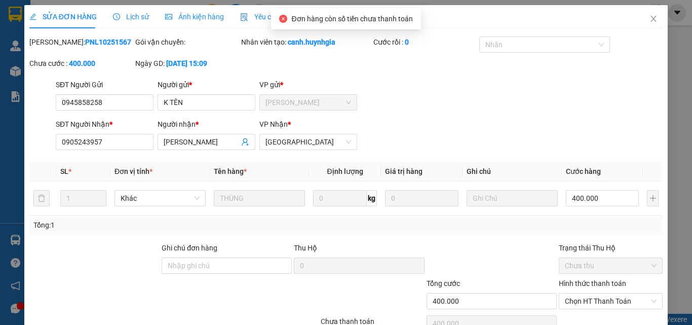
type input "0945858258"
type input "K TÊN"
type input "0905243957"
type input "[PERSON_NAME]"
type input "400.000"
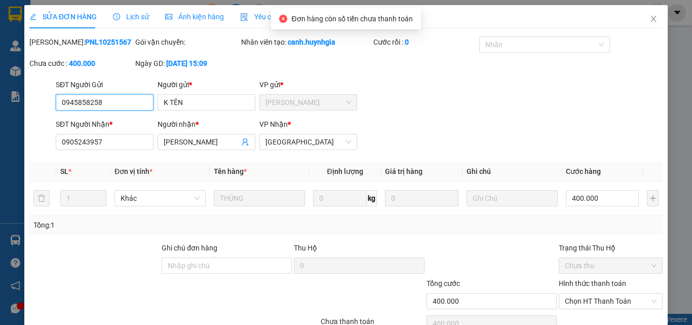
scroll to position [52, 0]
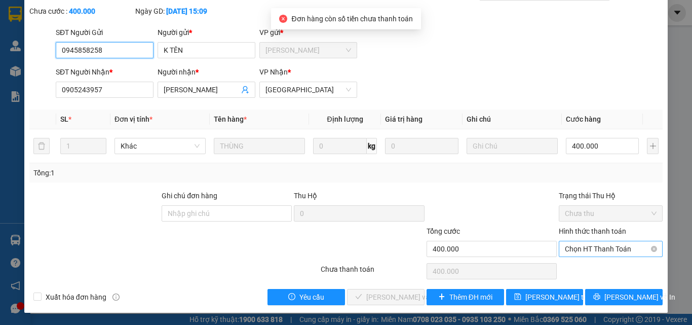
click at [583, 251] on span "Chọn HT Thanh Toán" at bounding box center [611, 248] width 92 height 15
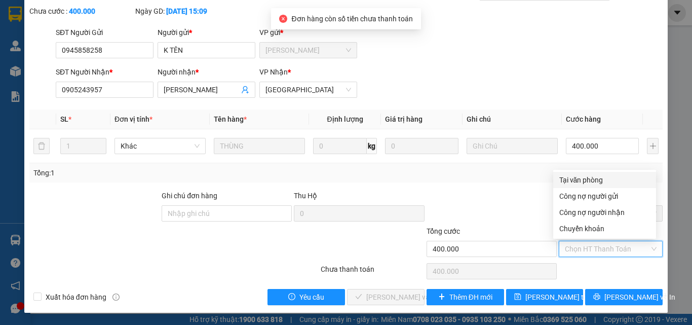
click at [568, 181] on div "Tại văn phòng" at bounding box center [604, 179] width 91 height 11
type input "0"
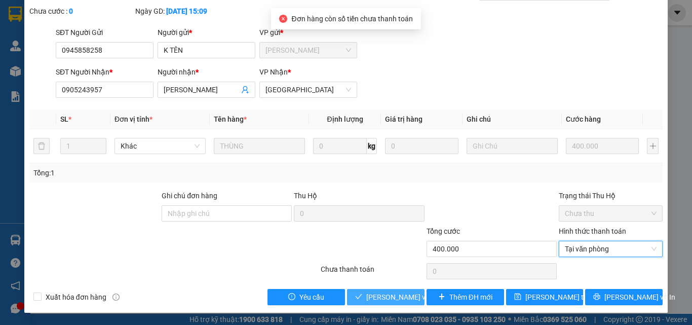
click at [394, 296] on span "[PERSON_NAME] và Giao hàng" at bounding box center [414, 296] width 97 height 11
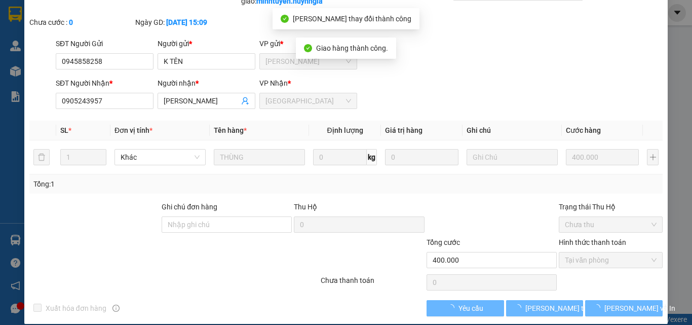
scroll to position [0, 0]
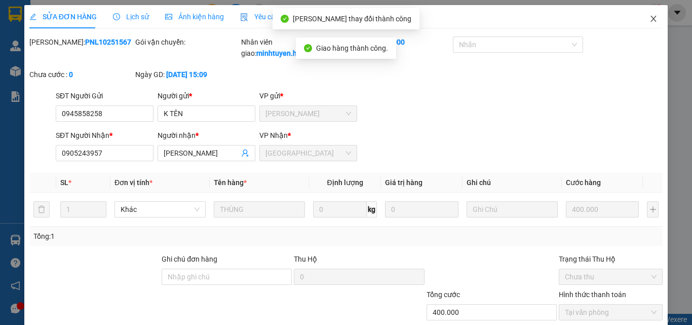
click at [650, 22] on icon "close" at bounding box center [654, 19] width 8 height 8
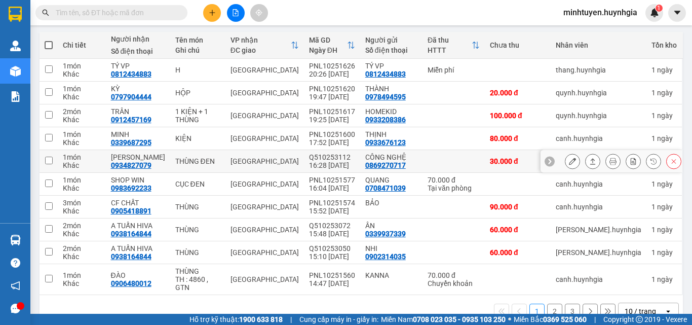
scroll to position [126, 0]
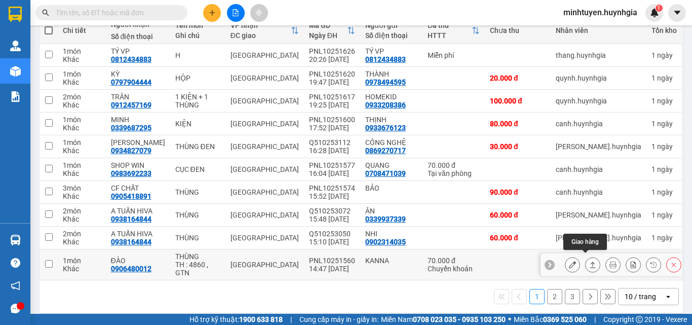
click at [589, 261] on icon at bounding box center [592, 264] width 7 height 7
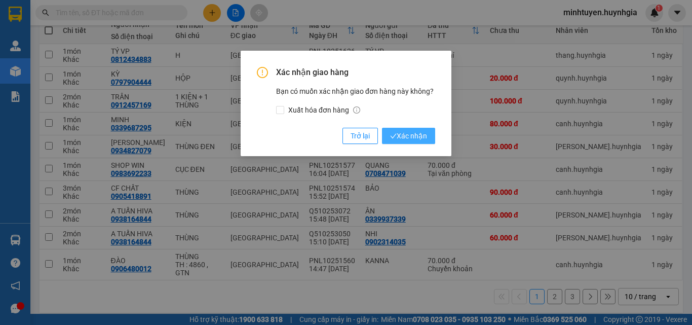
click at [415, 134] on span "Xác nhận" at bounding box center [408, 135] width 37 height 11
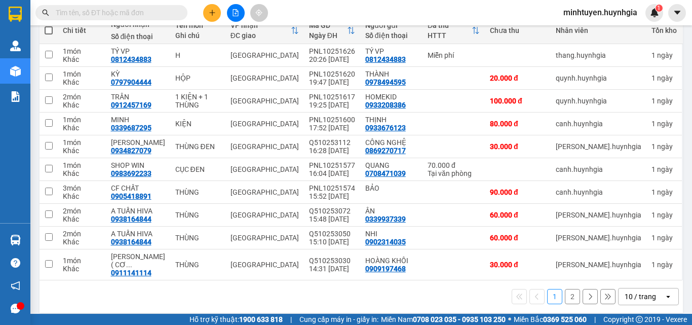
click at [565, 289] on button "2" at bounding box center [572, 296] width 15 height 15
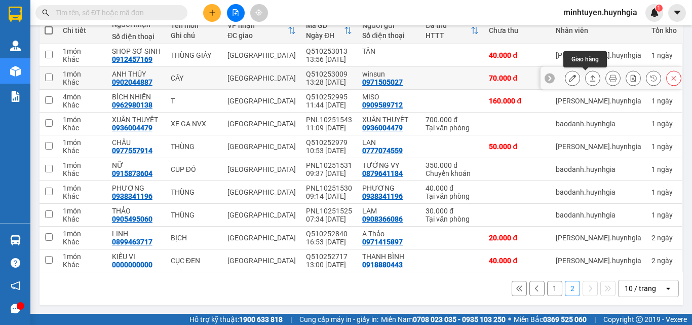
click at [589, 75] on icon at bounding box center [592, 77] width 7 height 7
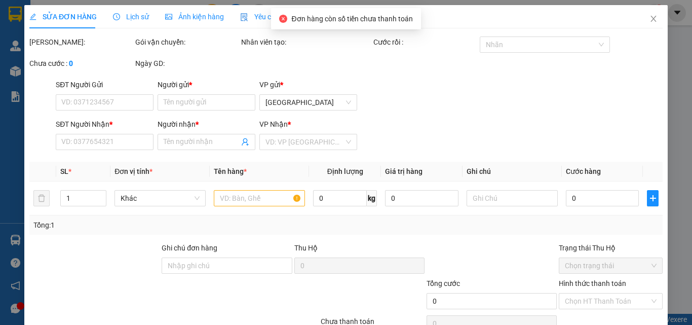
type input "0971505027"
type input "winsun"
type input "0902044887"
type input "ANH THÚY"
type input "70.000"
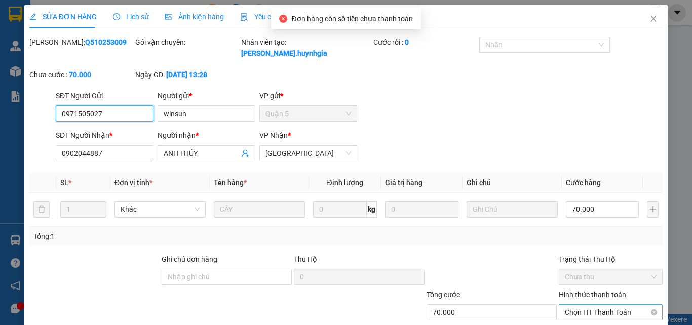
click at [587, 305] on span "Chọn HT Thanh Toán" at bounding box center [611, 312] width 92 height 15
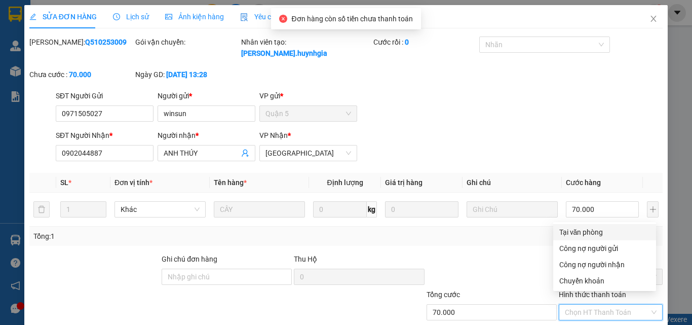
click at [586, 235] on div "Tại văn phòng" at bounding box center [604, 231] width 91 height 11
type input "0"
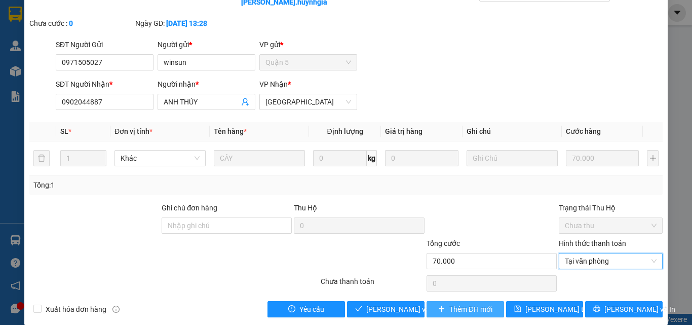
scroll to position [52, 0]
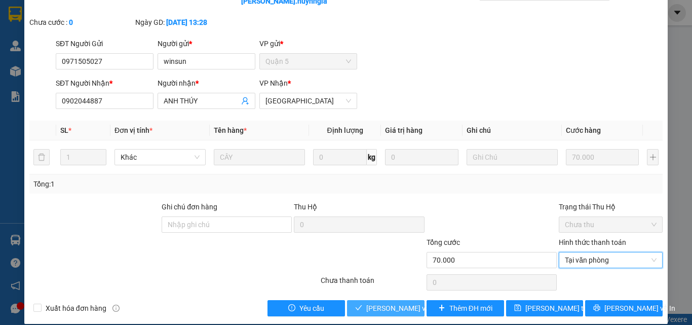
click at [381, 302] on span "[PERSON_NAME] và Giao hàng" at bounding box center [414, 307] width 97 height 11
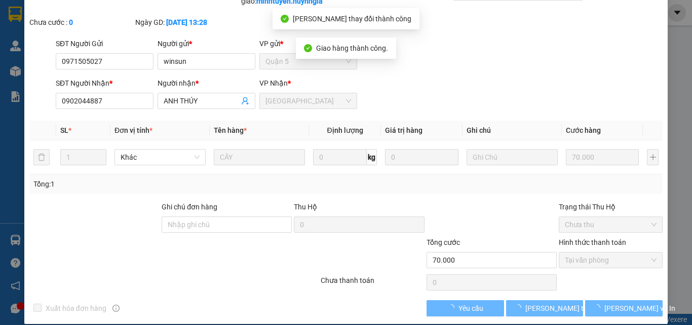
scroll to position [0, 0]
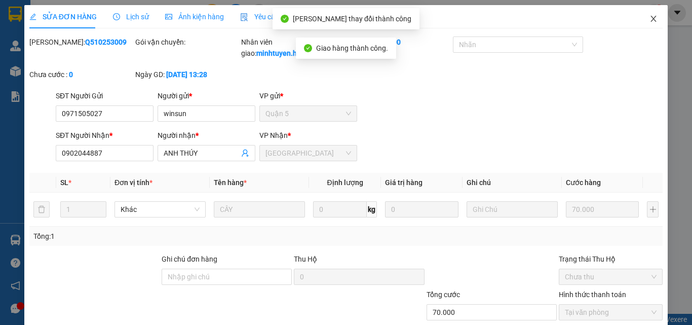
click at [650, 18] on icon "close" at bounding box center [654, 19] width 8 height 8
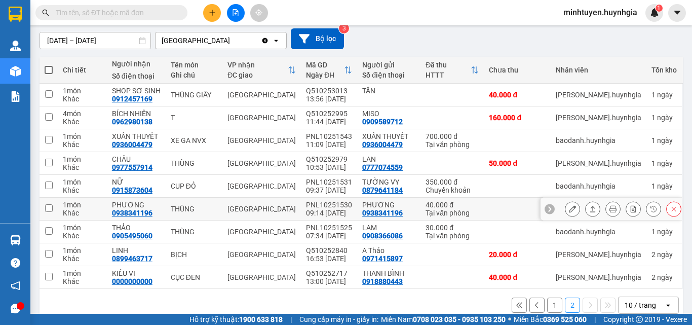
scroll to position [101, 0]
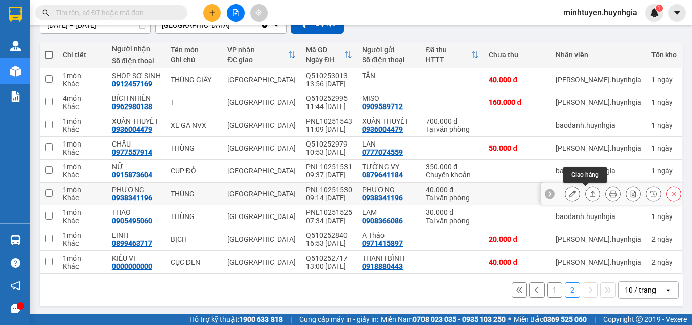
click at [589, 192] on button at bounding box center [593, 194] width 14 height 18
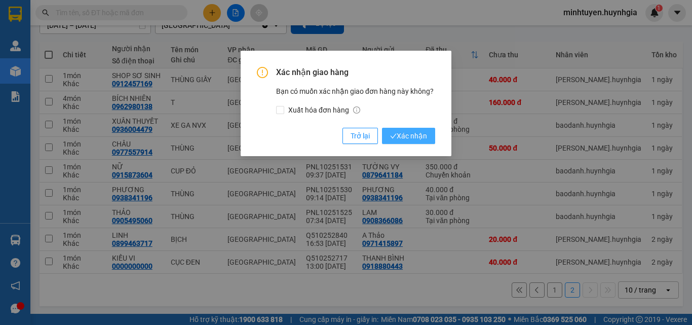
click at [429, 134] on button "Xác nhận" at bounding box center [408, 136] width 53 height 16
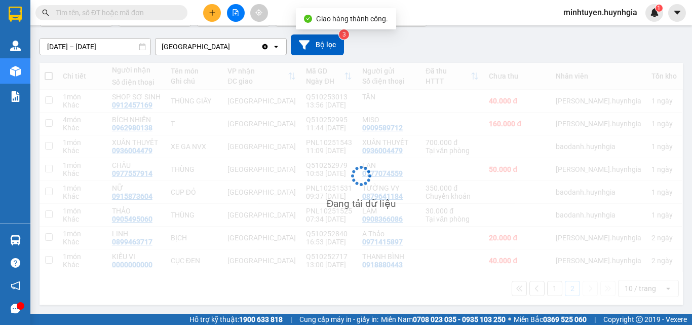
scroll to position [80, 0]
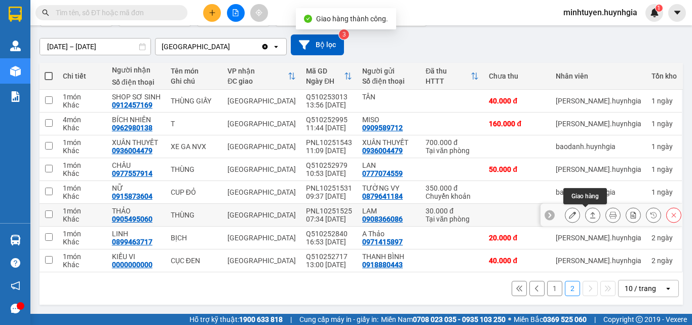
click at [586, 213] on button at bounding box center [593, 215] width 14 height 18
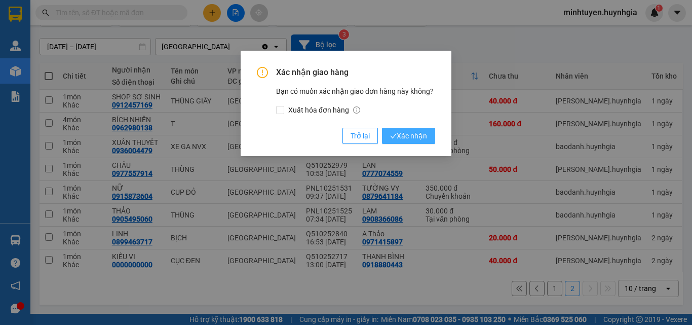
click at [415, 143] on button "Xác nhận" at bounding box center [408, 136] width 53 height 16
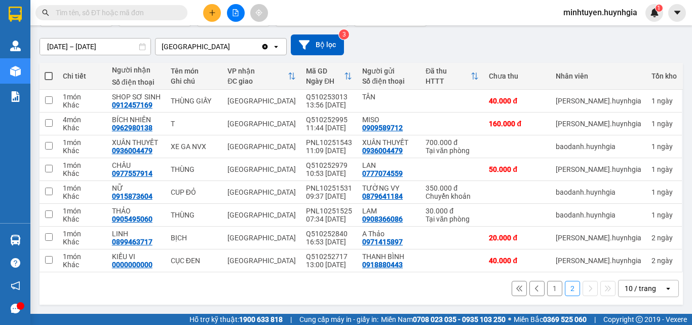
click at [418, 138] on div "Xác nhận giao hàng Bạn có muốn xác nhận giao đơn hàng này không? Xuất hóa đơn h…" at bounding box center [346, 162] width 692 height 325
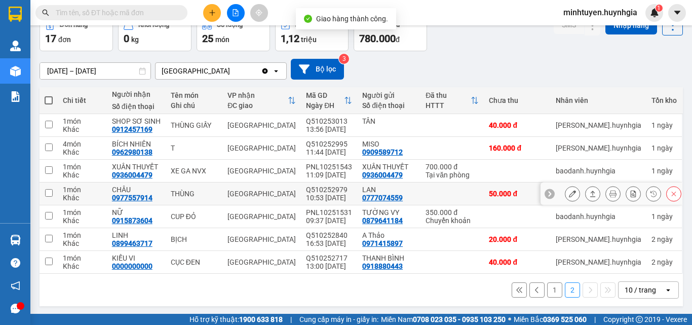
scroll to position [57, 0]
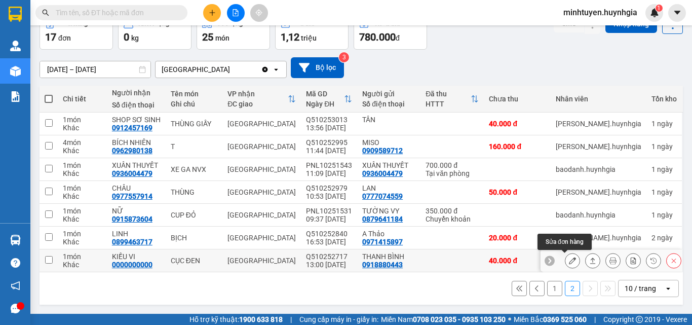
click at [589, 262] on icon at bounding box center [592, 260] width 7 height 7
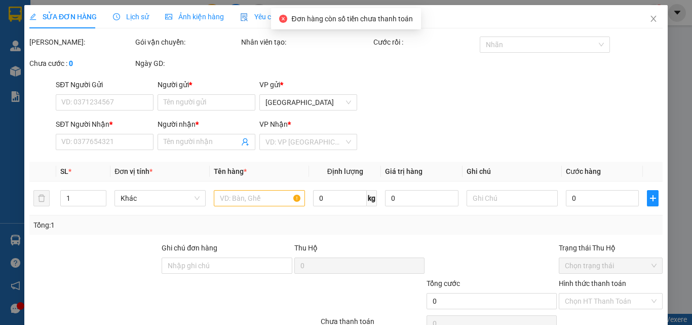
type input "0918880443"
type input "THANH BÌNH"
type input "0000000000"
type input "KIỀU VI"
type input "40.000"
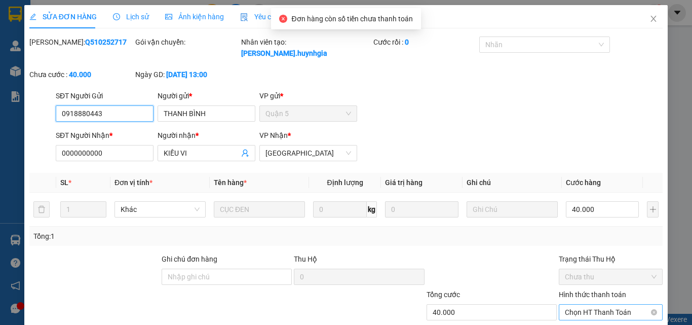
click at [591, 305] on span "Chọn HT Thanh Toán" at bounding box center [611, 312] width 92 height 15
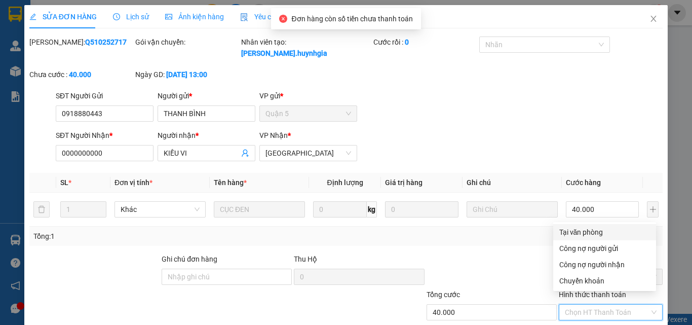
click at [588, 228] on div "Tại văn phòng" at bounding box center [604, 231] width 91 height 11
type input "0"
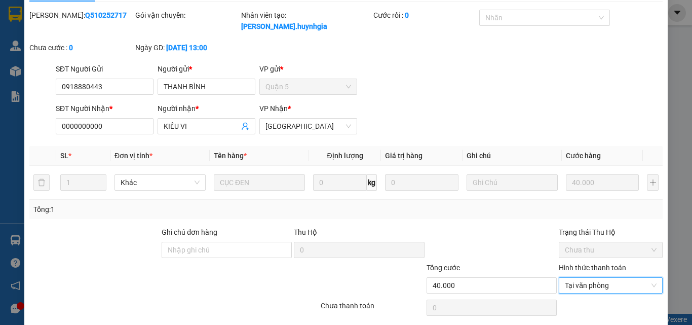
scroll to position [52, 0]
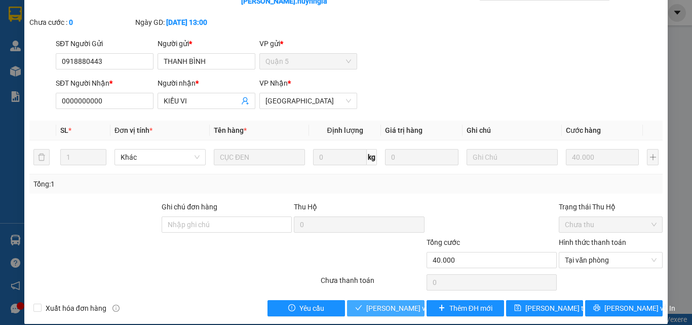
drag, startPoint x: 388, startPoint y: 290, endPoint x: 395, endPoint y: 286, distance: 7.9
click at [388, 300] on button "[PERSON_NAME] và Giao hàng" at bounding box center [386, 308] width 78 height 16
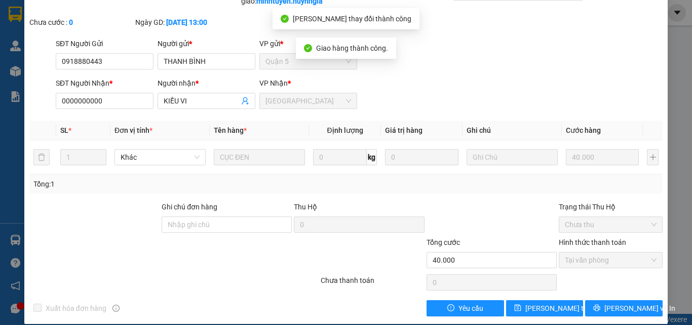
scroll to position [2, 0]
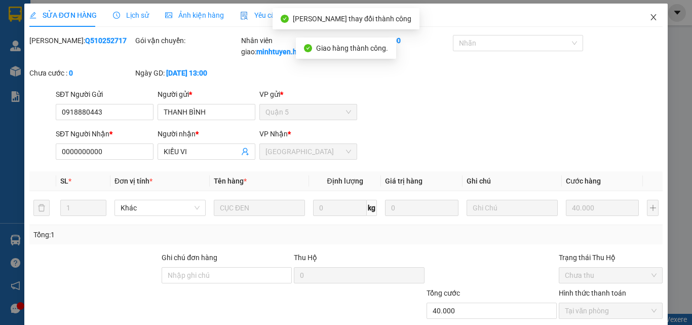
click at [650, 20] on icon "close" at bounding box center [654, 17] width 8 height 8
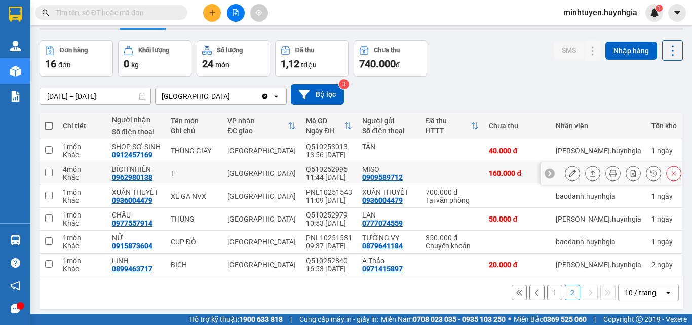
scroll to position [47, 0]
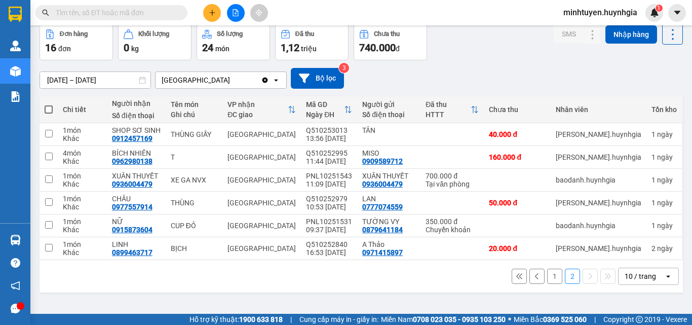
click at [548, 274] on button "1" at bounding box center [554, 276] width 15 height 15
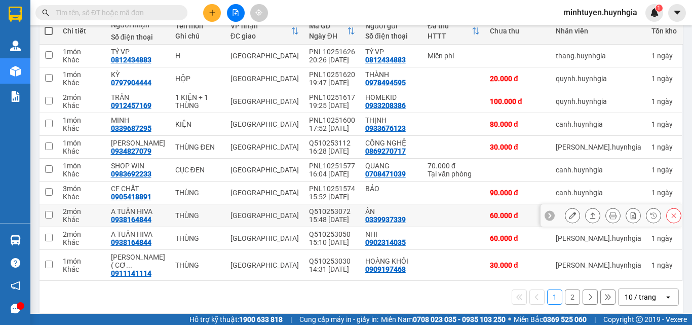
scroll to position [126, 0]
